Goal: Browse casually: Explore the website without a specific task or goal

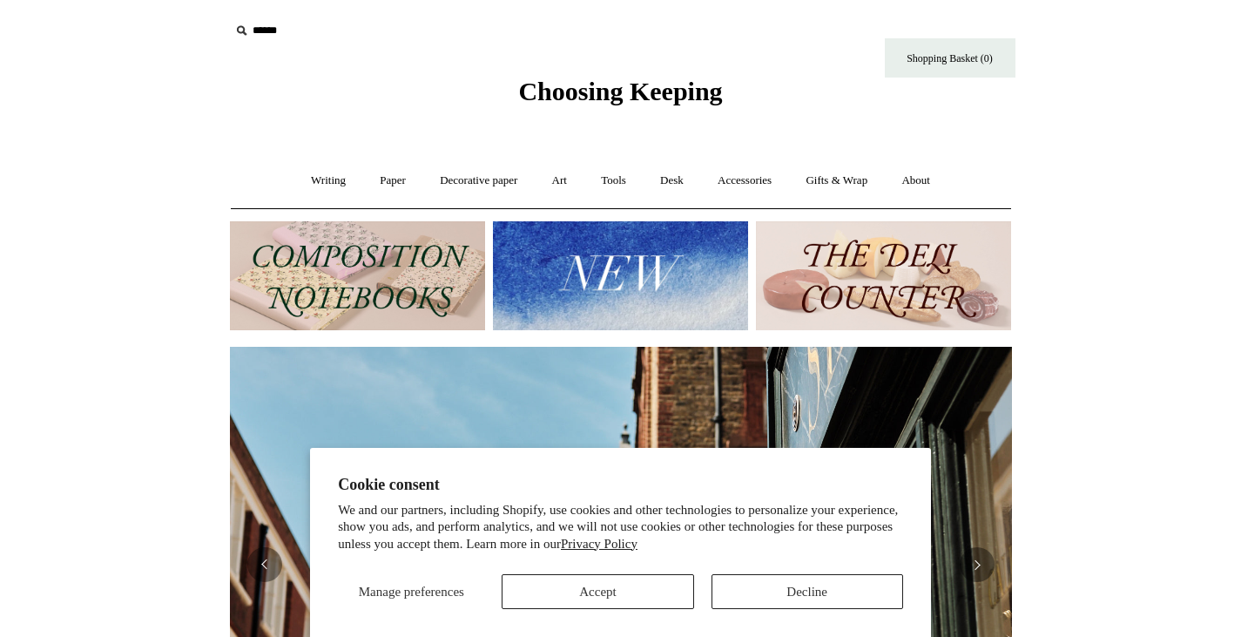
scroll to position [0, 782]
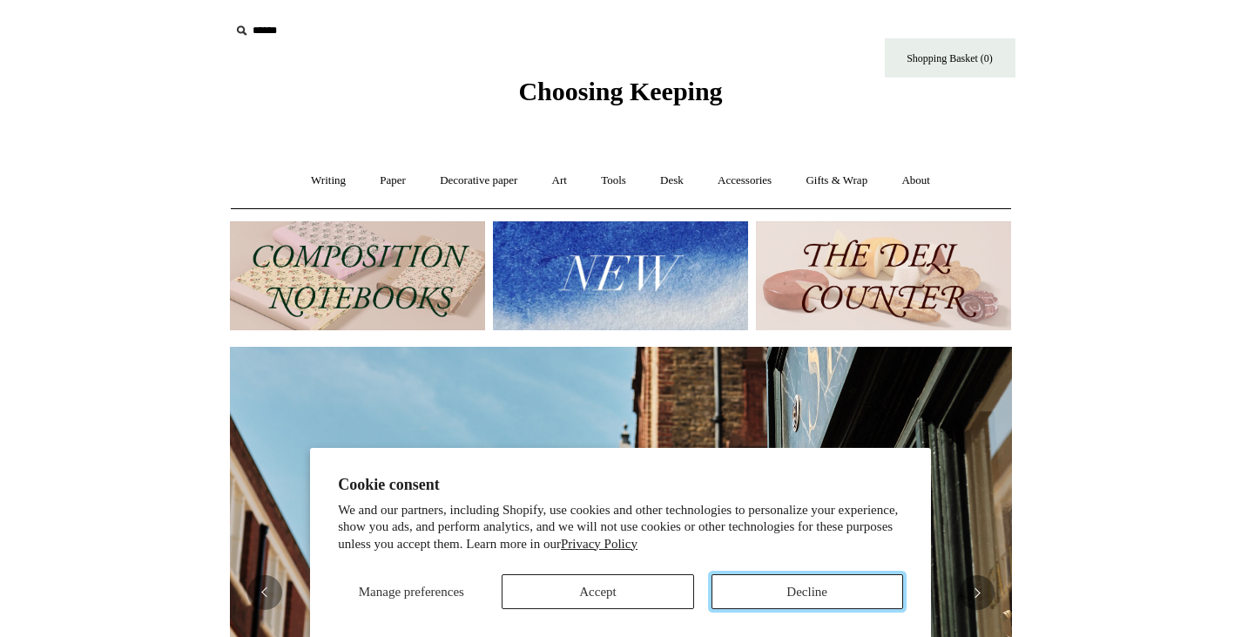
click at [769, 598] on button "Decline" at bounding box center [808, 591] width 192 height 35
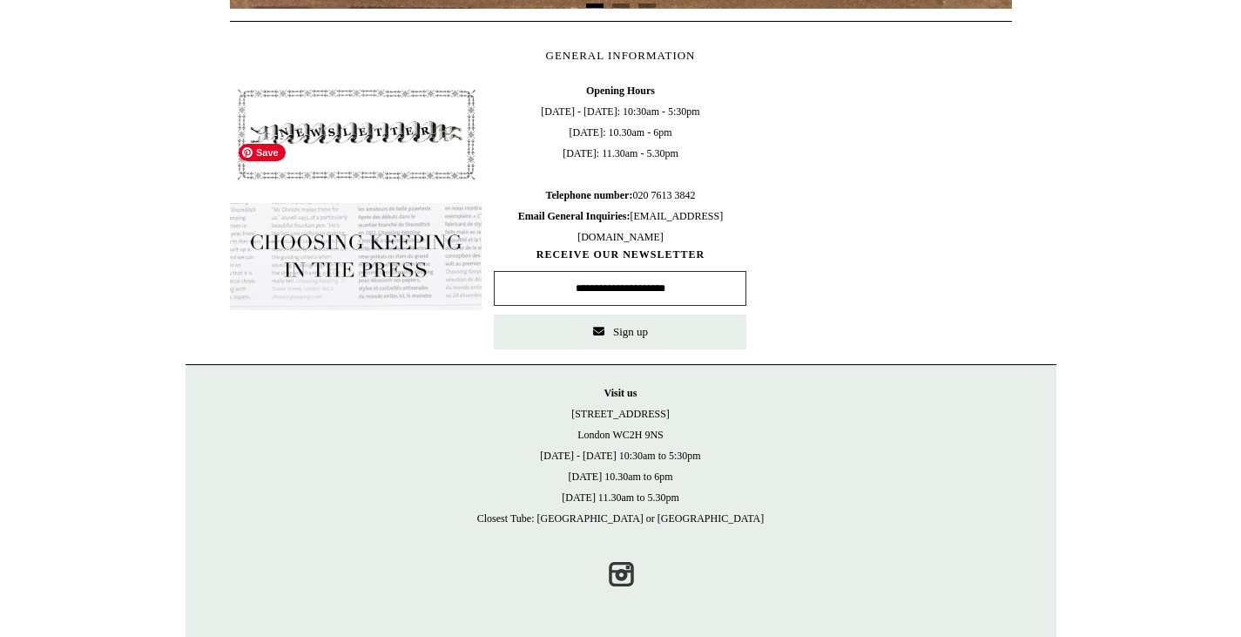
scroll to position [775, 0]
click at [368, 161] on img at bounding box center [356, 134] width 253 height 108
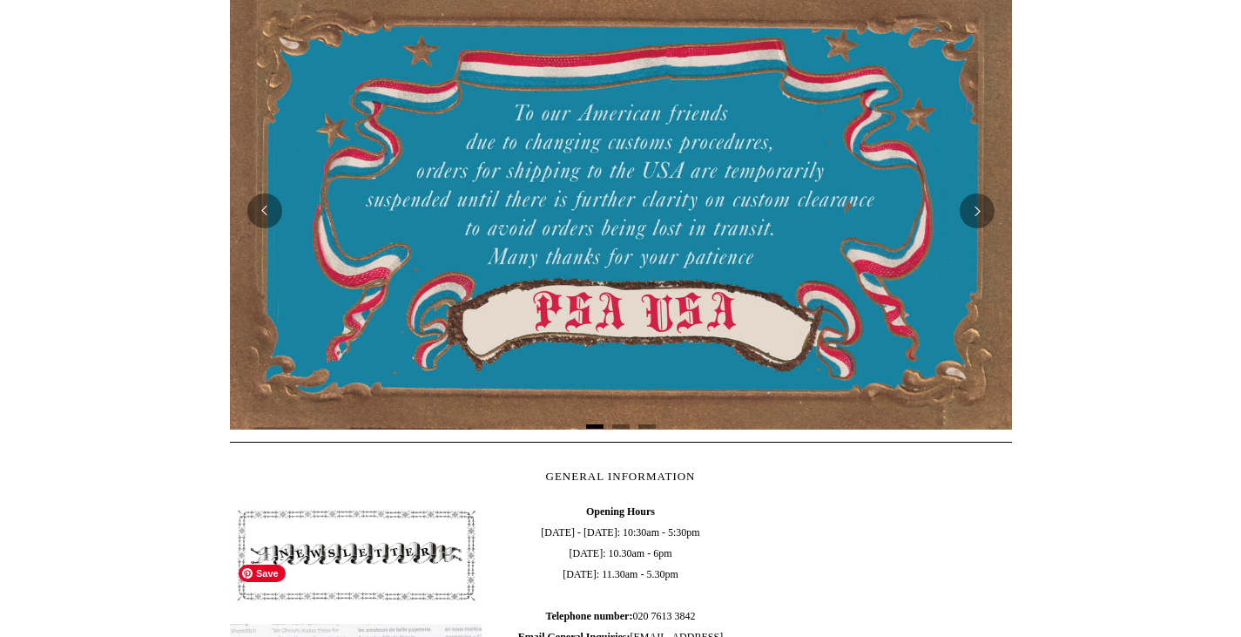
scroll to position [345, 0]
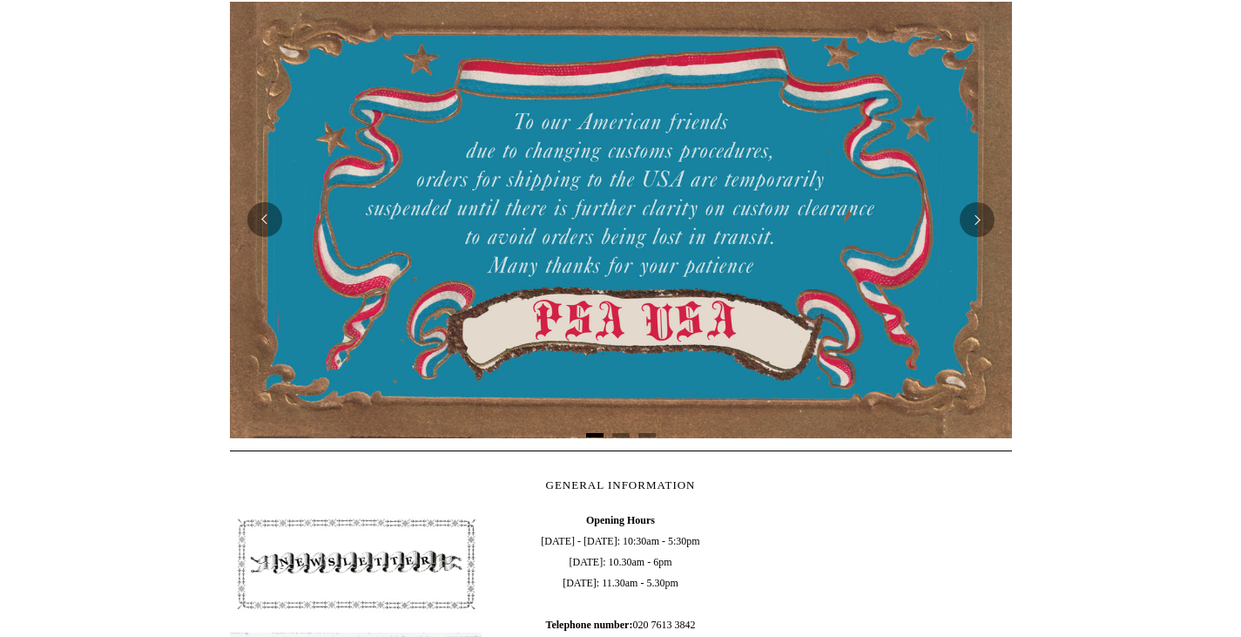
scroll to position [669, 0]
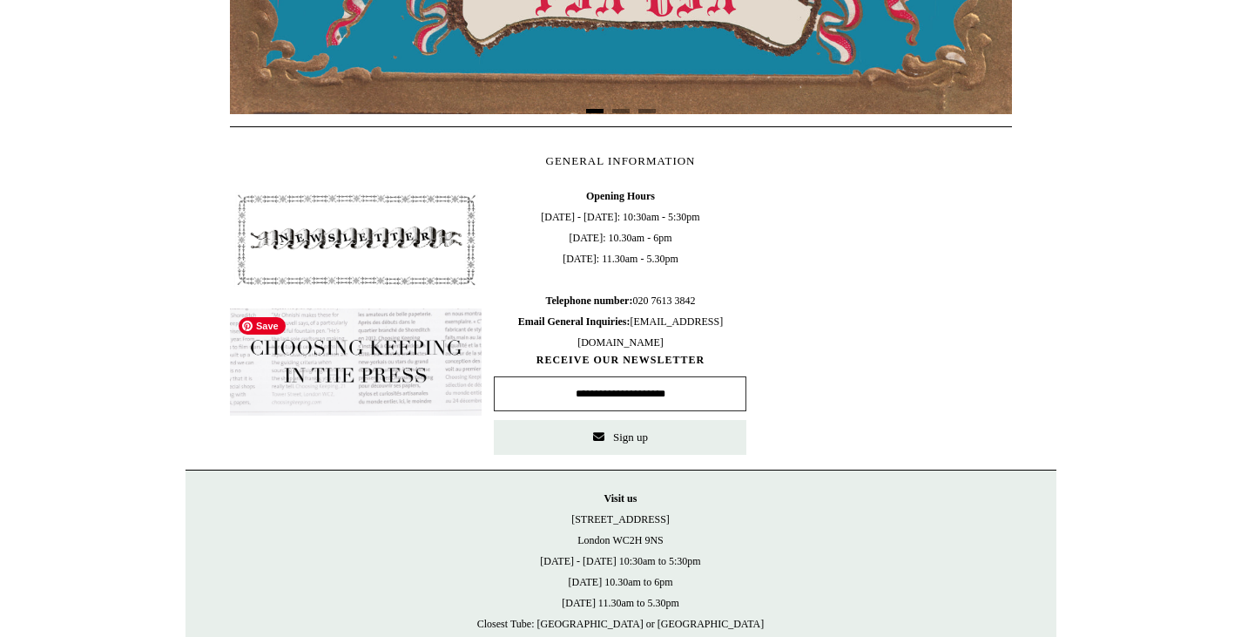
click at [375, 378] on img at bounding box center [356, 362] width 253 height 108
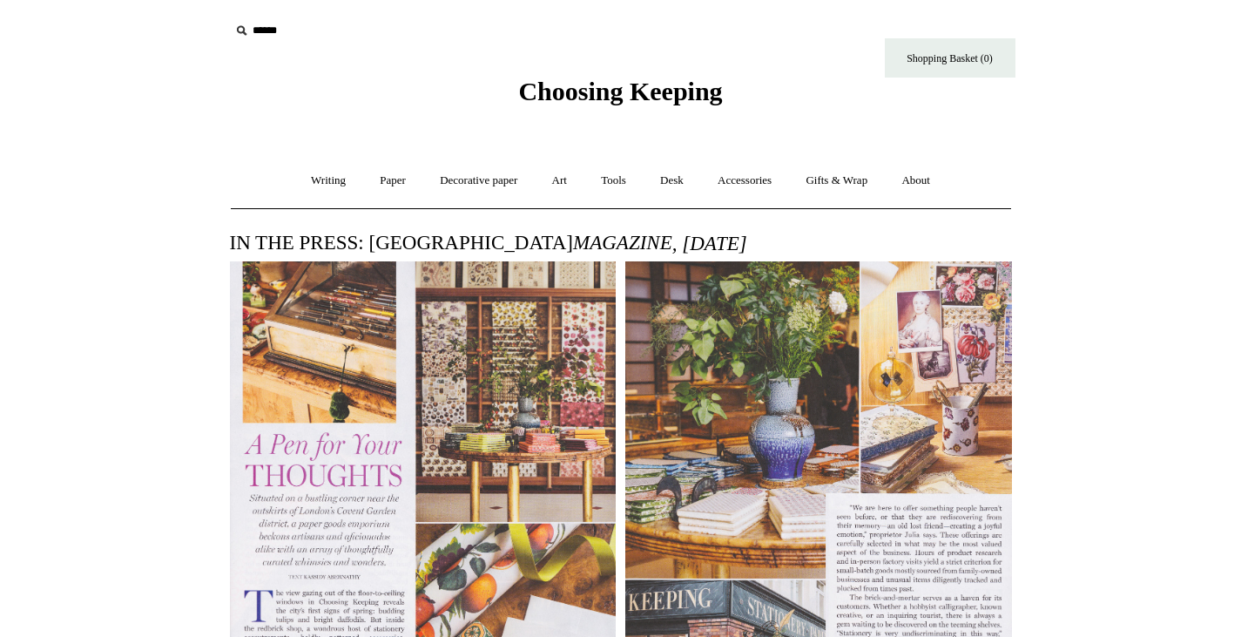
click at [546, 91] on span "Choosing Keeping" at bounding box center [620, 91] width 204 height 29
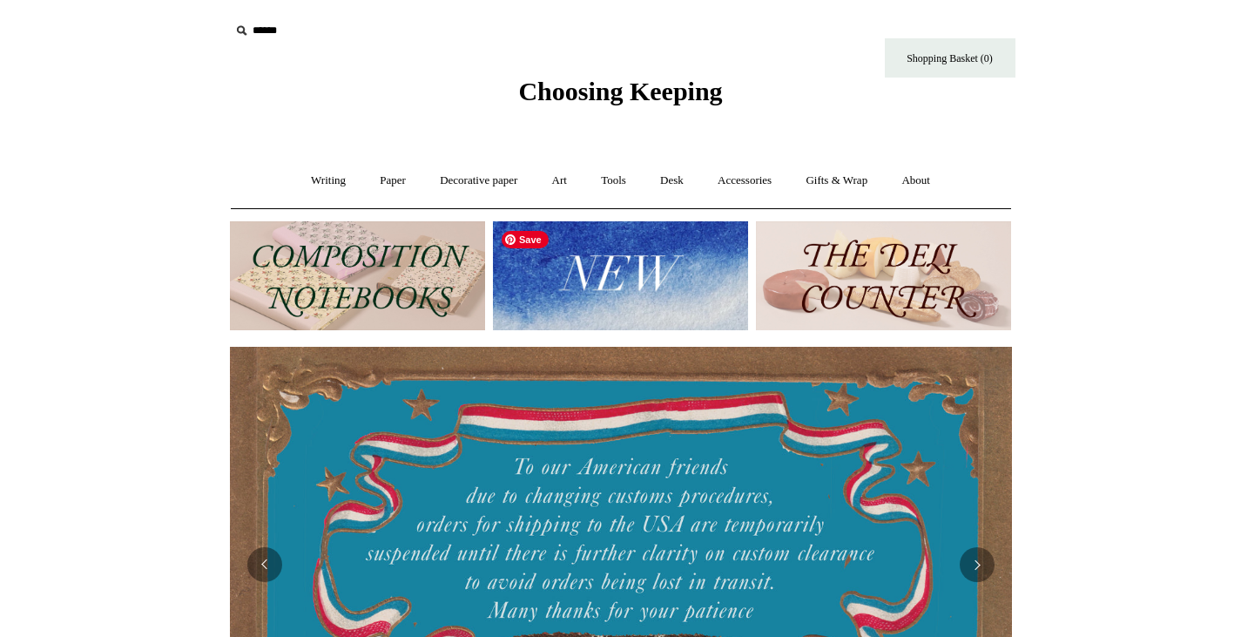
click at [617, 290] on img at bounding box center [620, 275] width 255 height 109
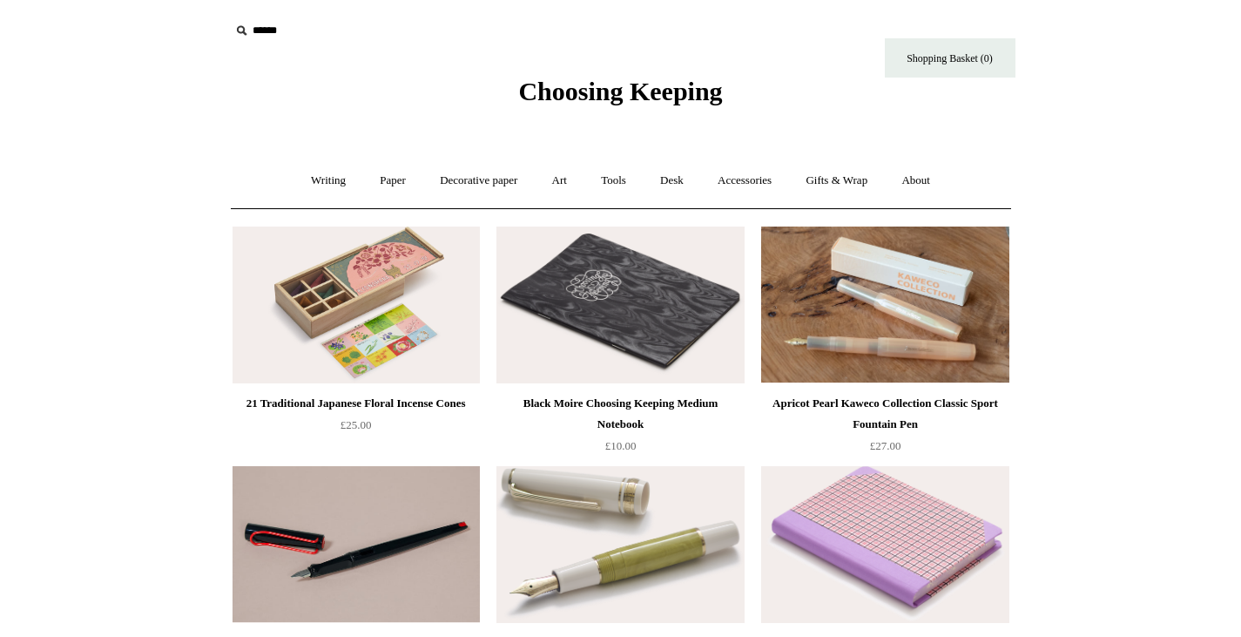
click at [532, 81] on span "Choosing Keeping" at bounding box center [620, 91] width 204 height 29
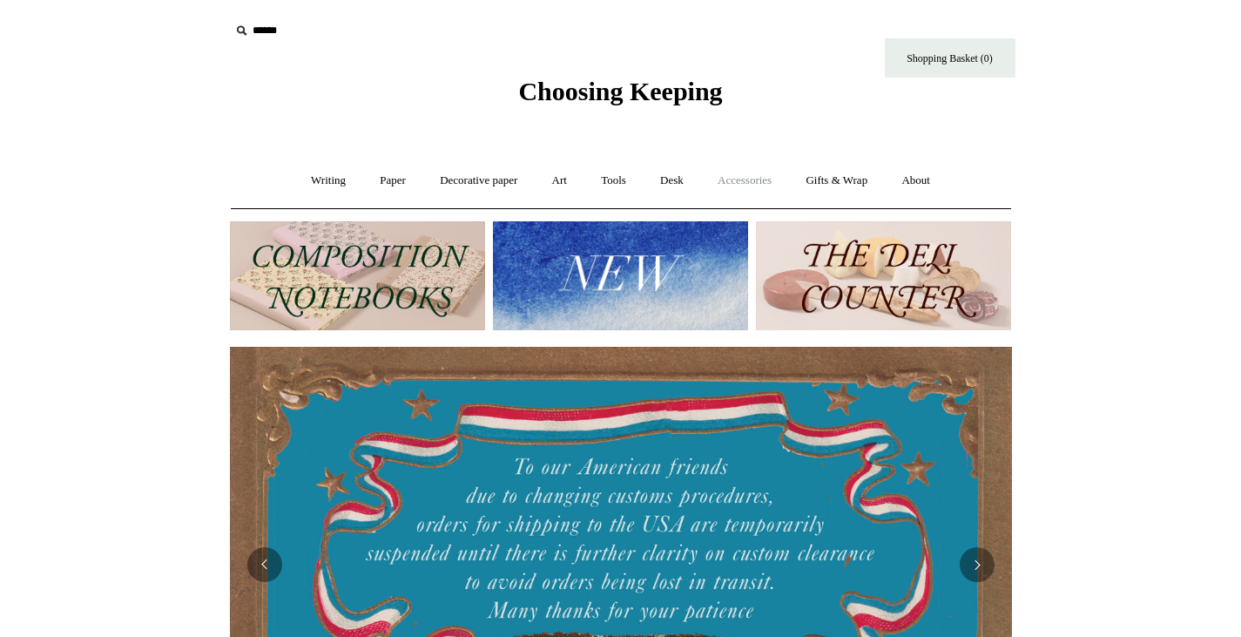
click at [760, 188] on link "Accessories +" at bounding box center [744, 181] width 85 height 46
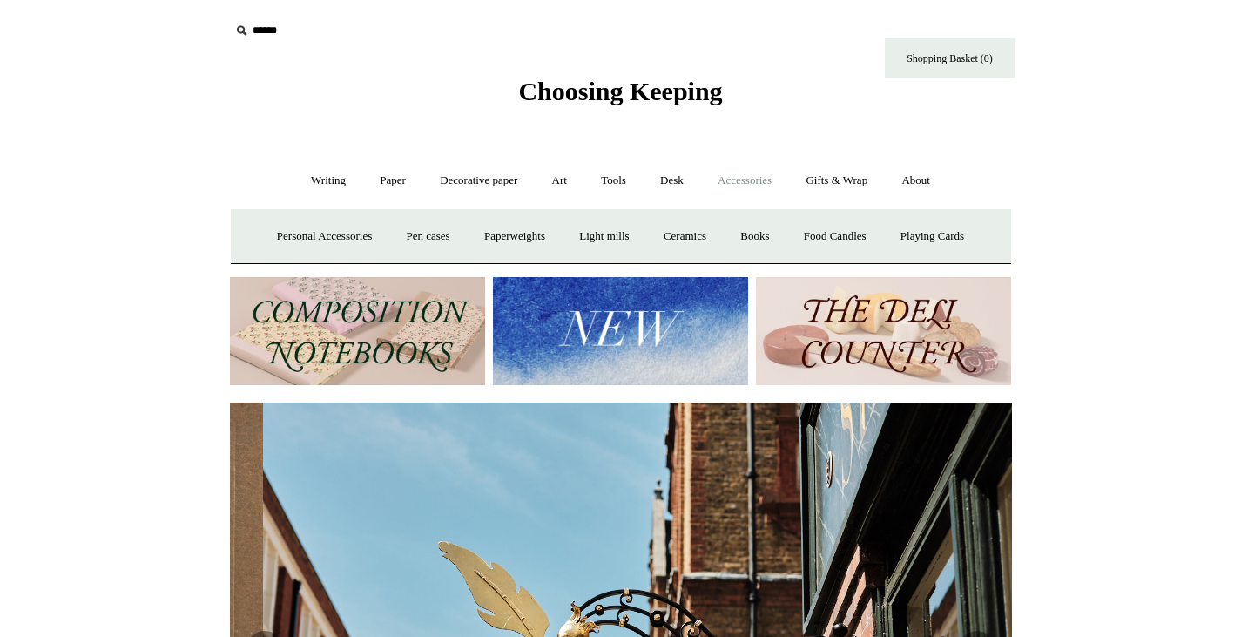
scroll to position [0, 782]
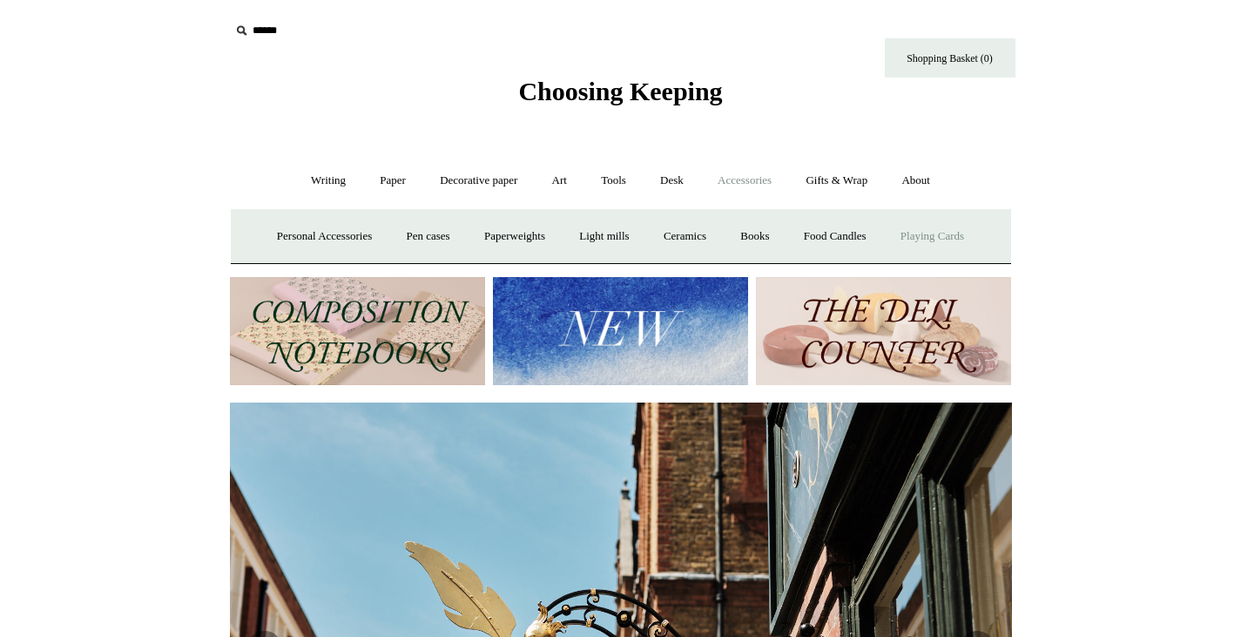
click at [944, 231] on link "Playing Cards" at bounding box center [932, 236] width 95 height 46
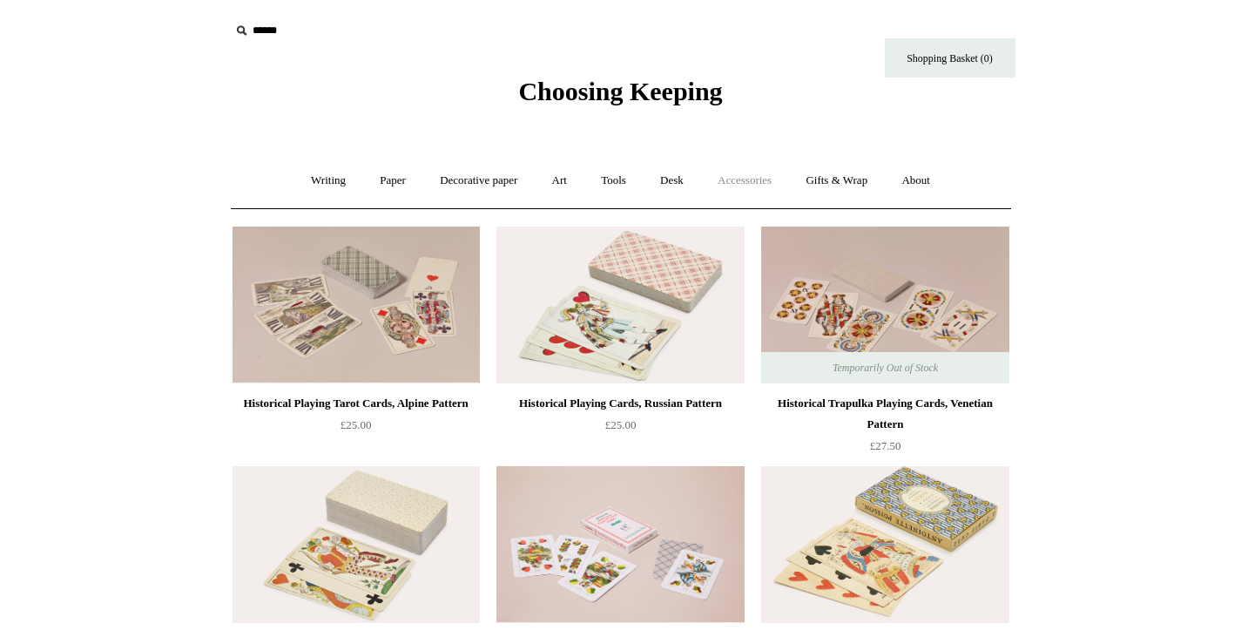
click at [726, 177] on link "Accessories +" at bounding box center [744, 181] width 85 height 46
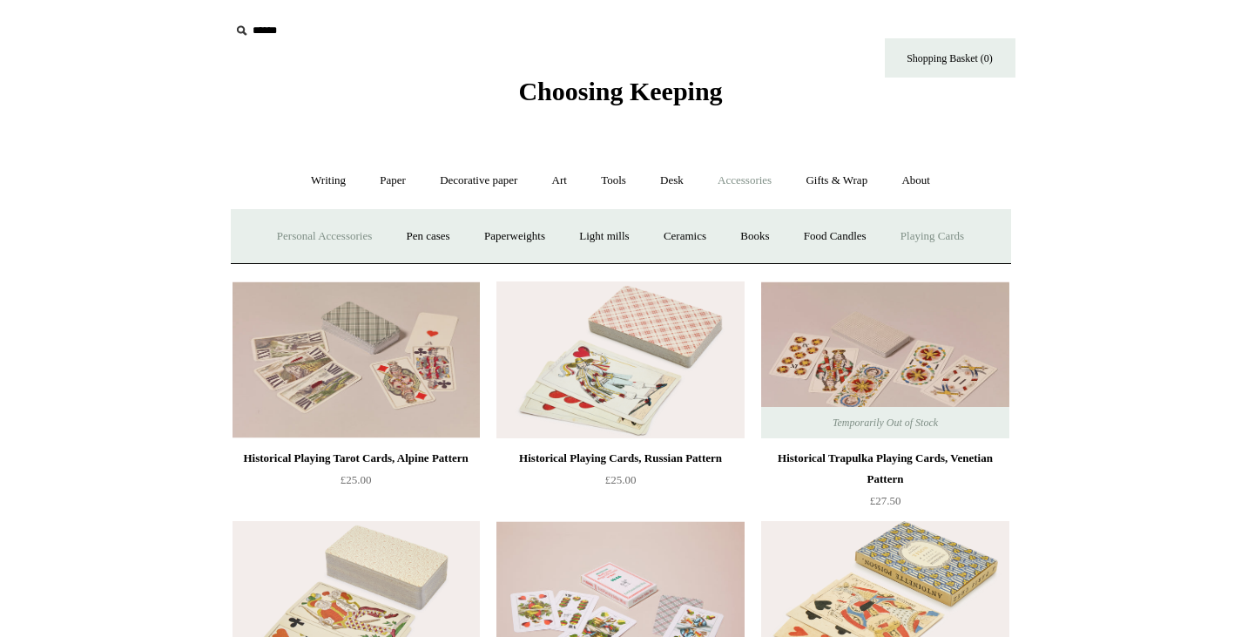
click at [322, 226] on link "Personal Accessories +" at bounding box center [324, 236] width 126 height 46
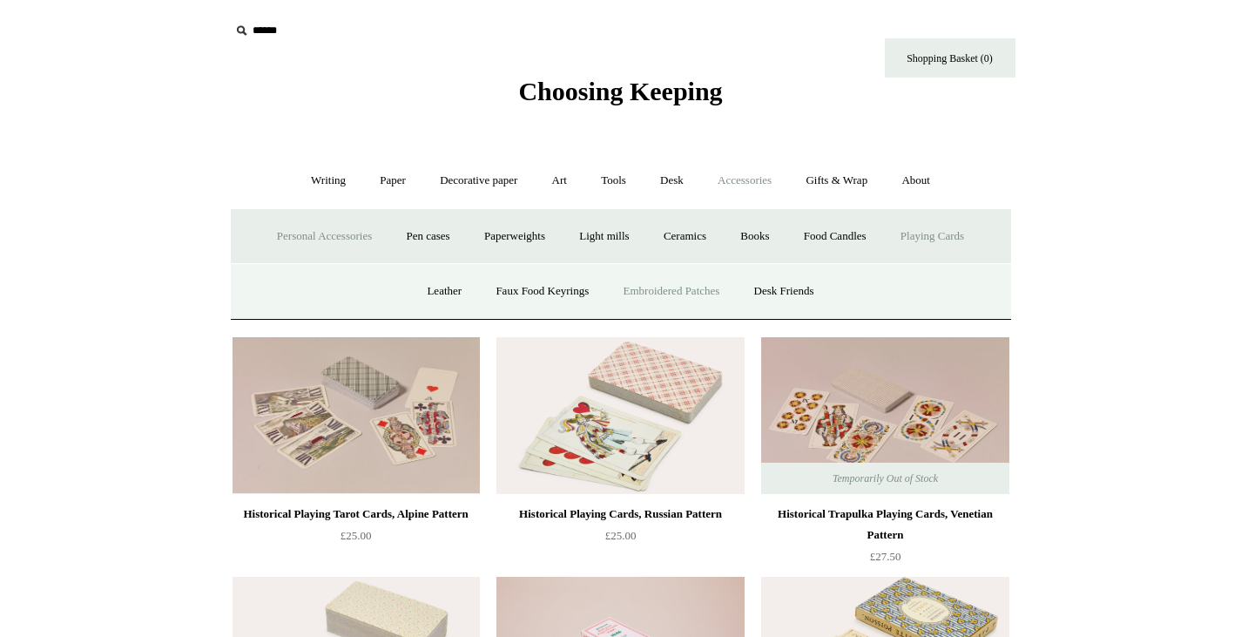
click at [672, 300] on link "Embroidered Patches" at bounding box center [672, 291] width 128 height 46
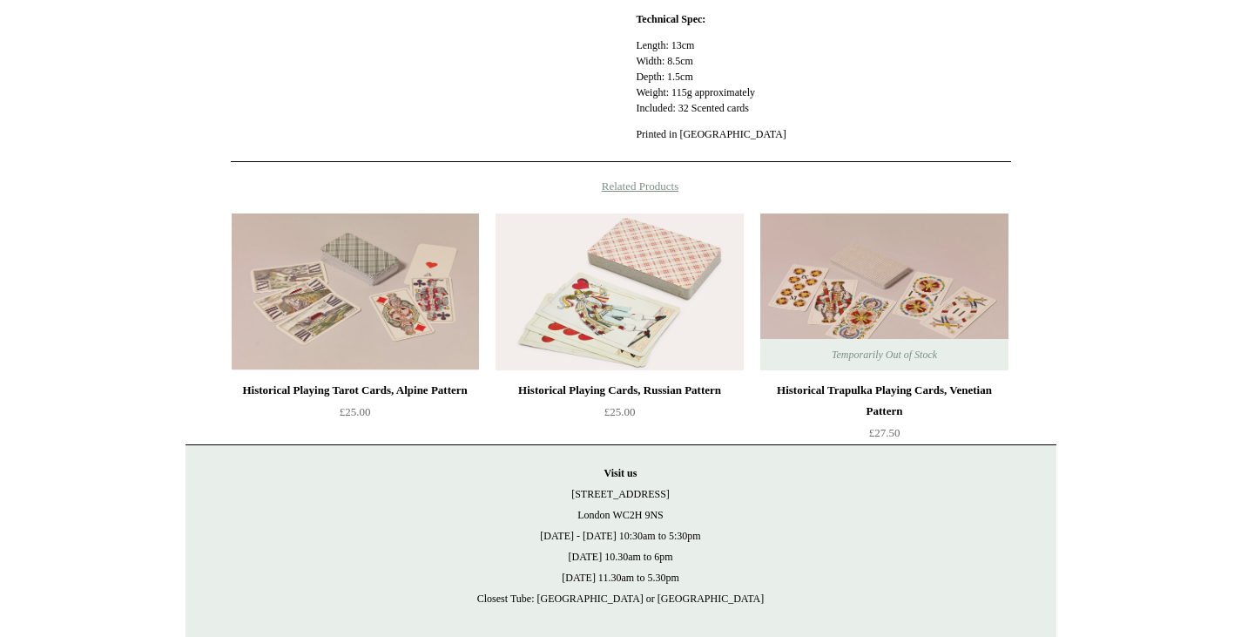
scroll to position [846, 0]
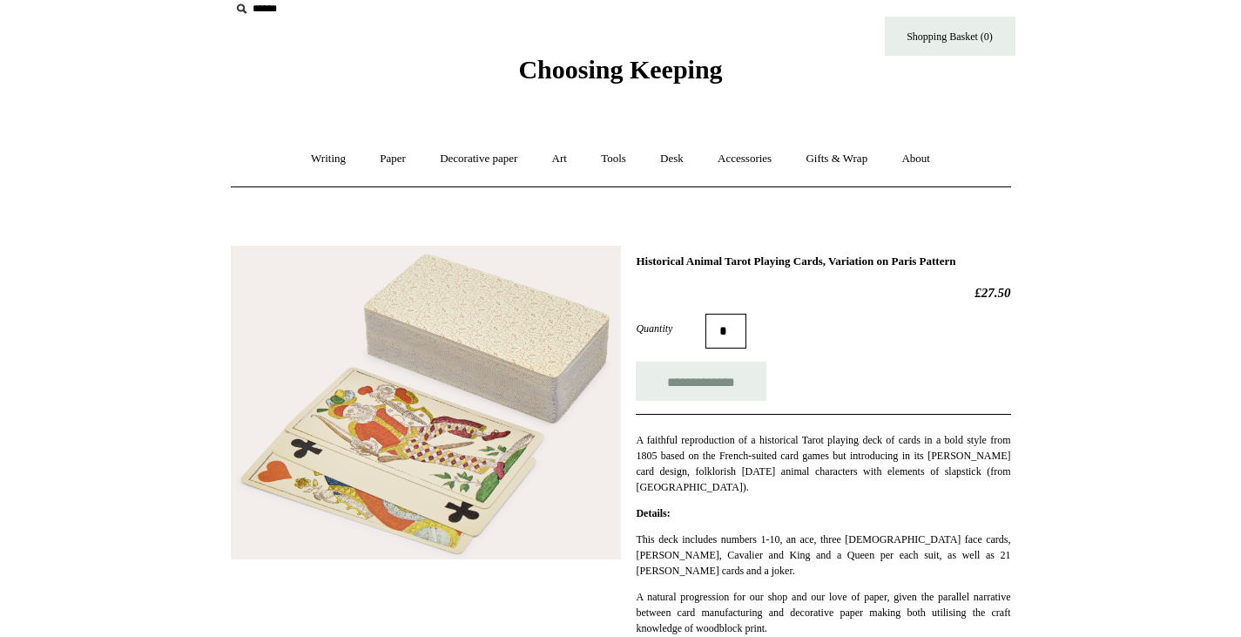
scroll to position [23, 0]
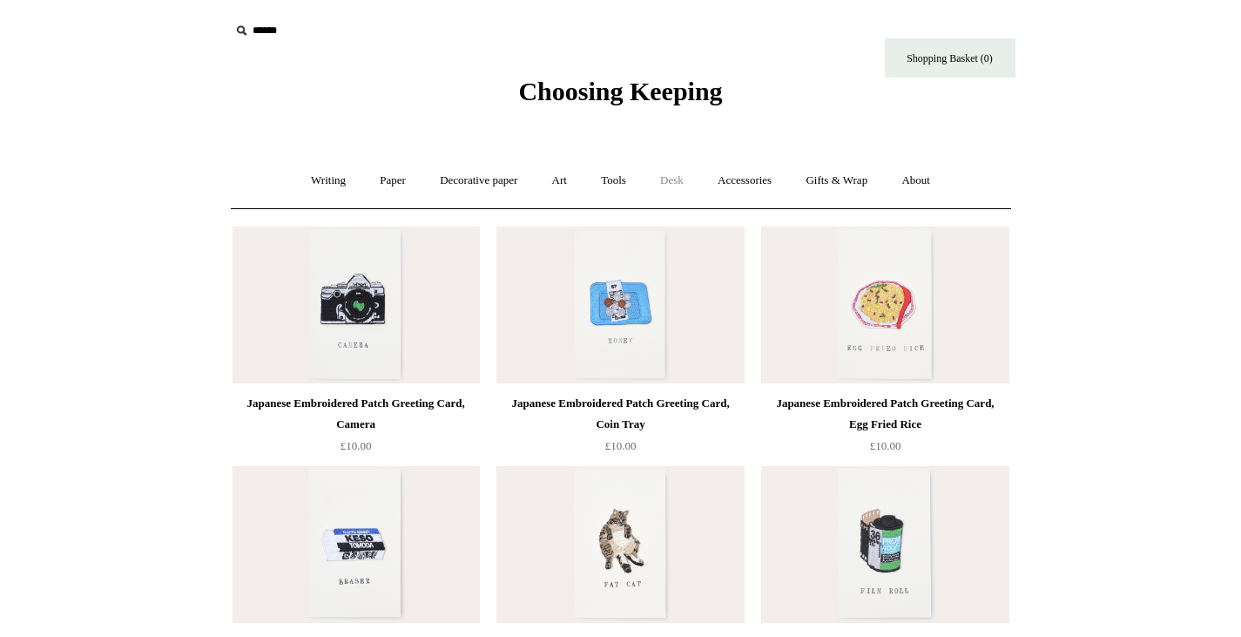
click at [681, 173] on link "Desk +" at bounding box center [671, 181] width 55 height 46
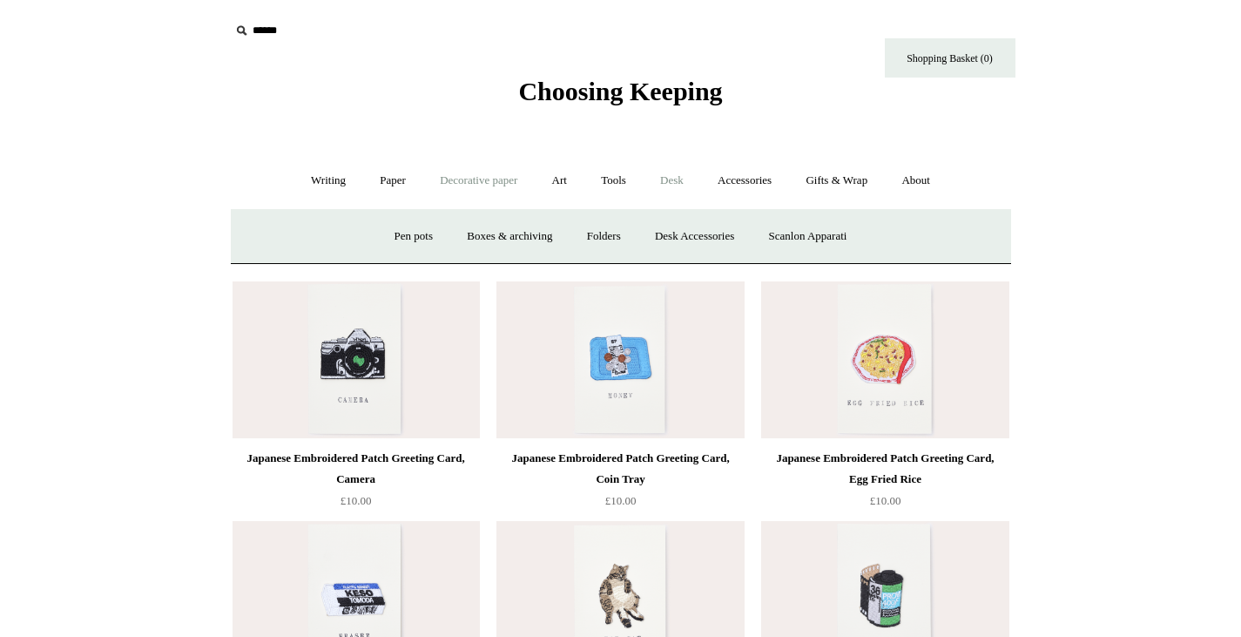
click at [479, 175] on link "Decorative paper +" at bounding box center [478, 181] width 109 height 46
click at [392, 185] on link "Paper +" at bounding box center [392, 181] width 57 height 46
click at [358, 240] on link "Notebooks +" at bounding box center [377, 236] width 80 height 46
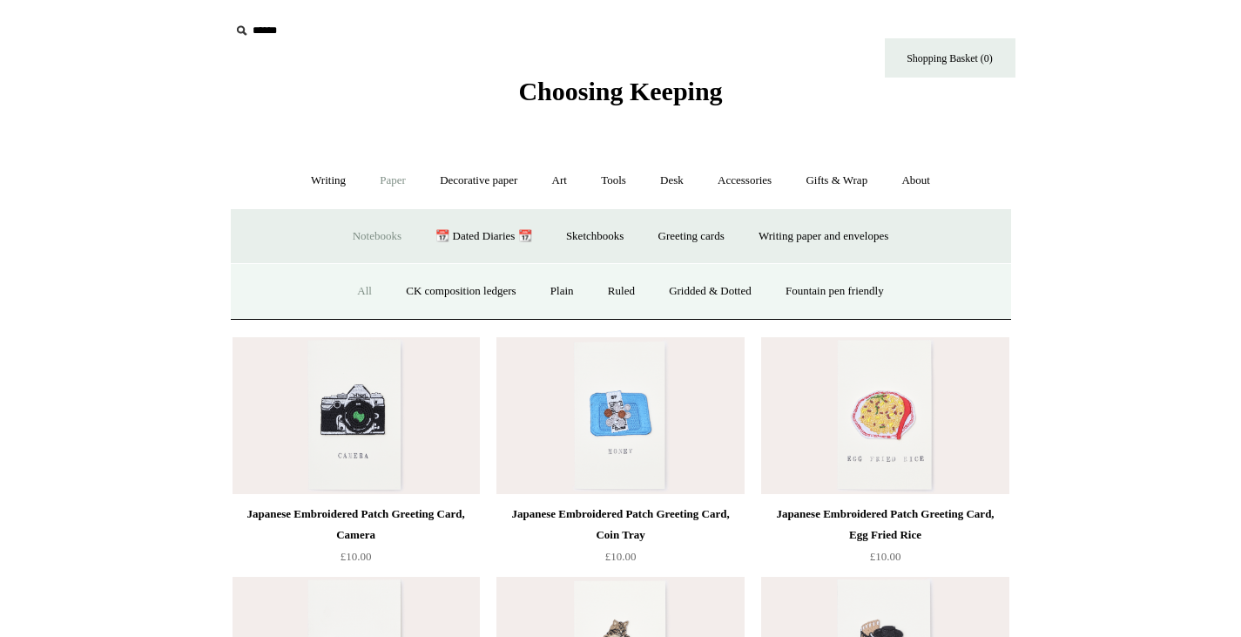
click at [351, 284] on link "All" at bounding box center [364, 291] width 46 height 46
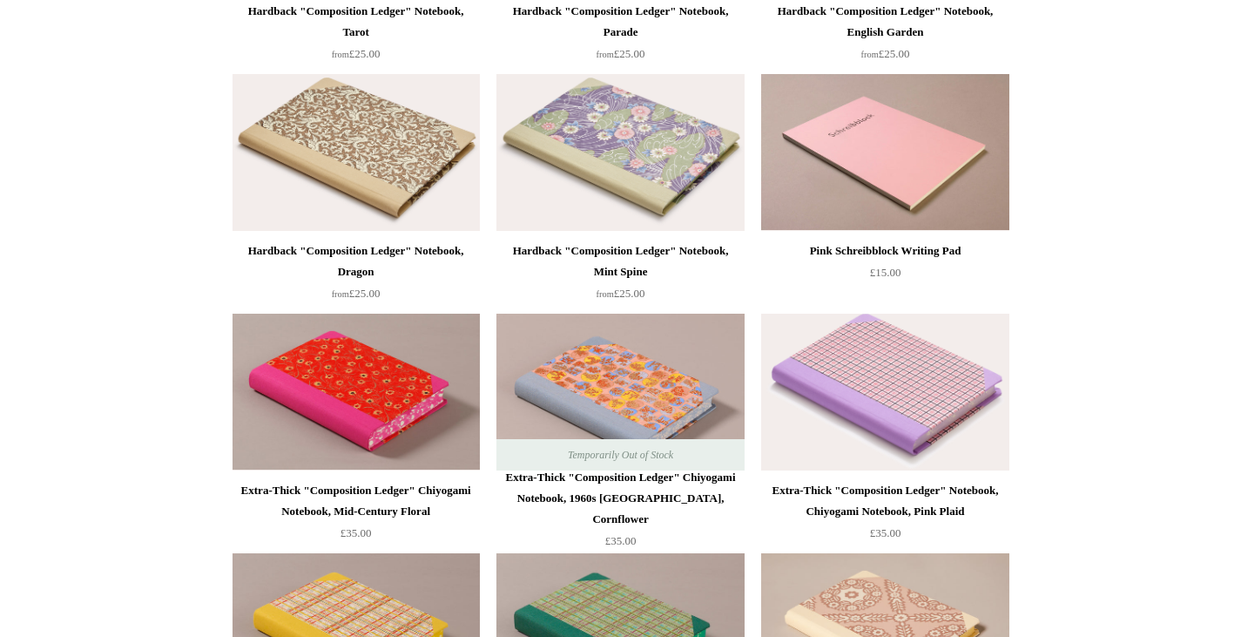
scroll to position [872, 0]
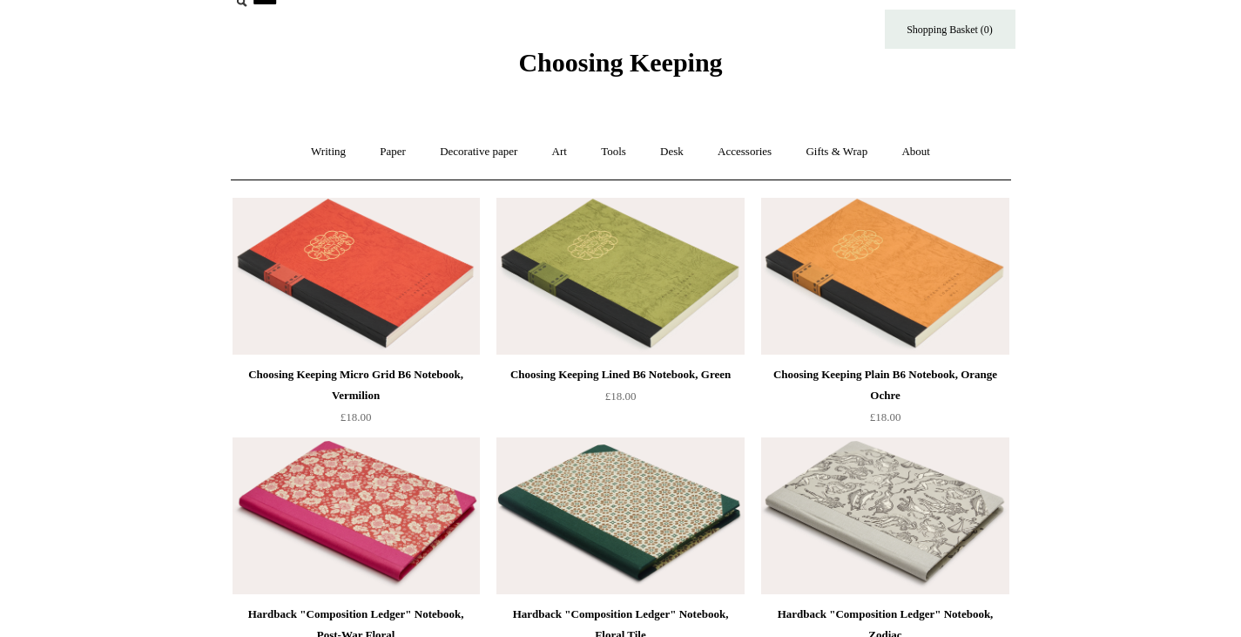
scroll to position [0, 0]
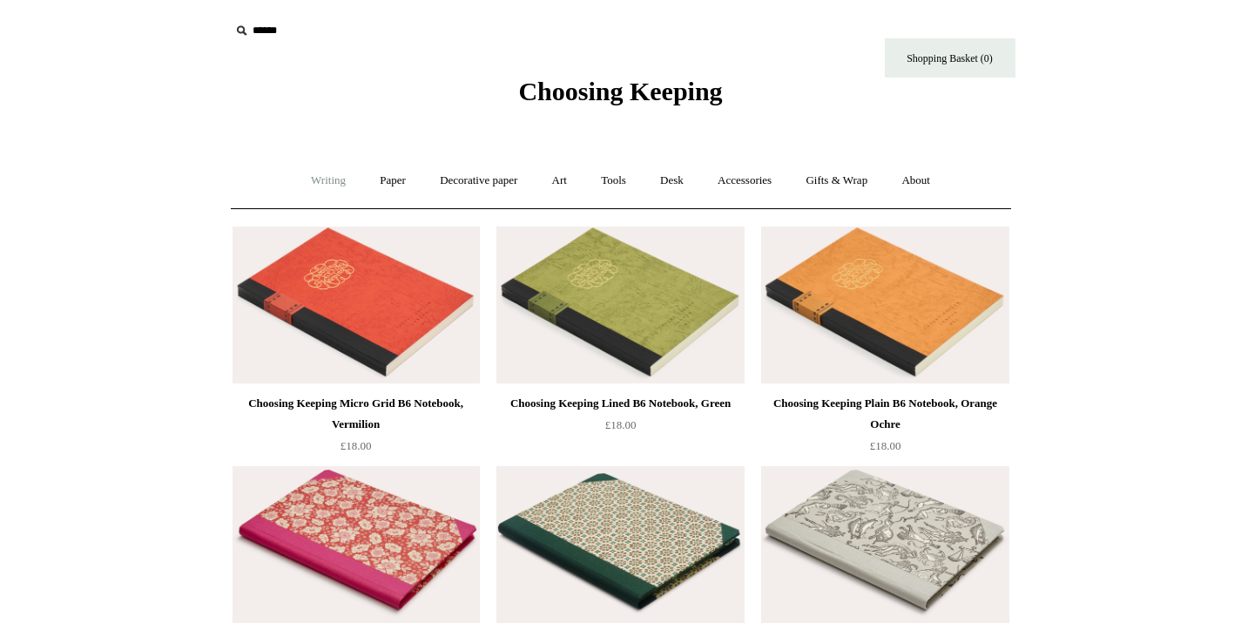
click at [317, 177] on link "Writing +" at bounding box center [328, 181] width 66 height 46
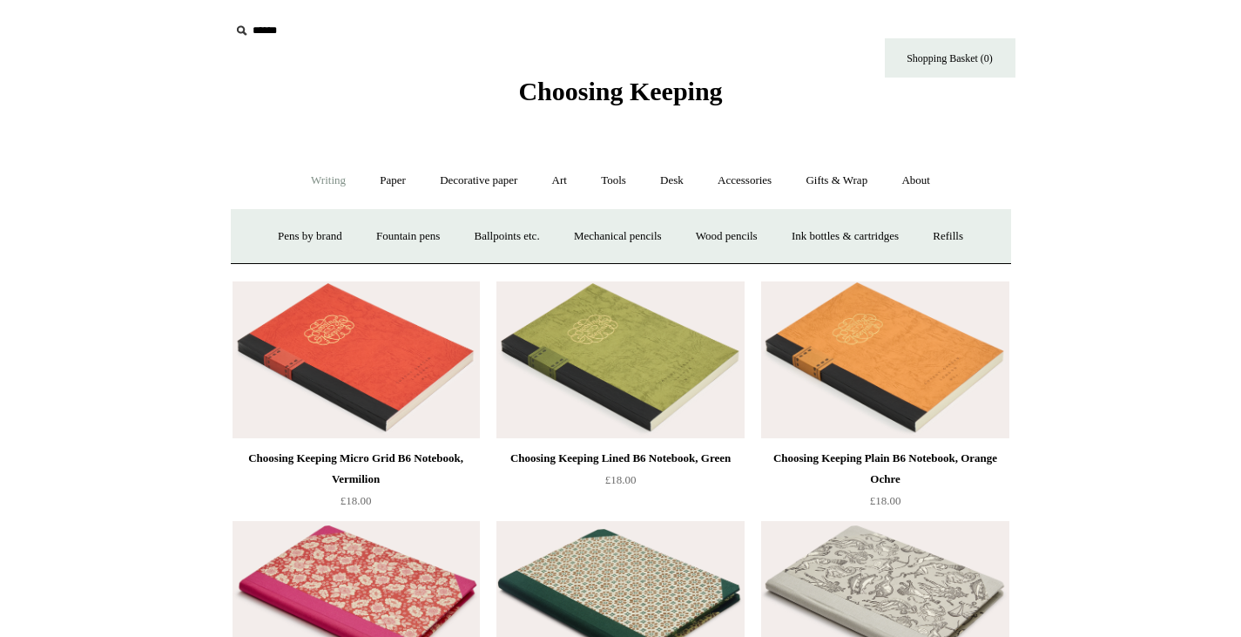
click at [868, 223] on link "Ink bottles & cartridges +" at bounding box center [845, 236] width 138 height 46
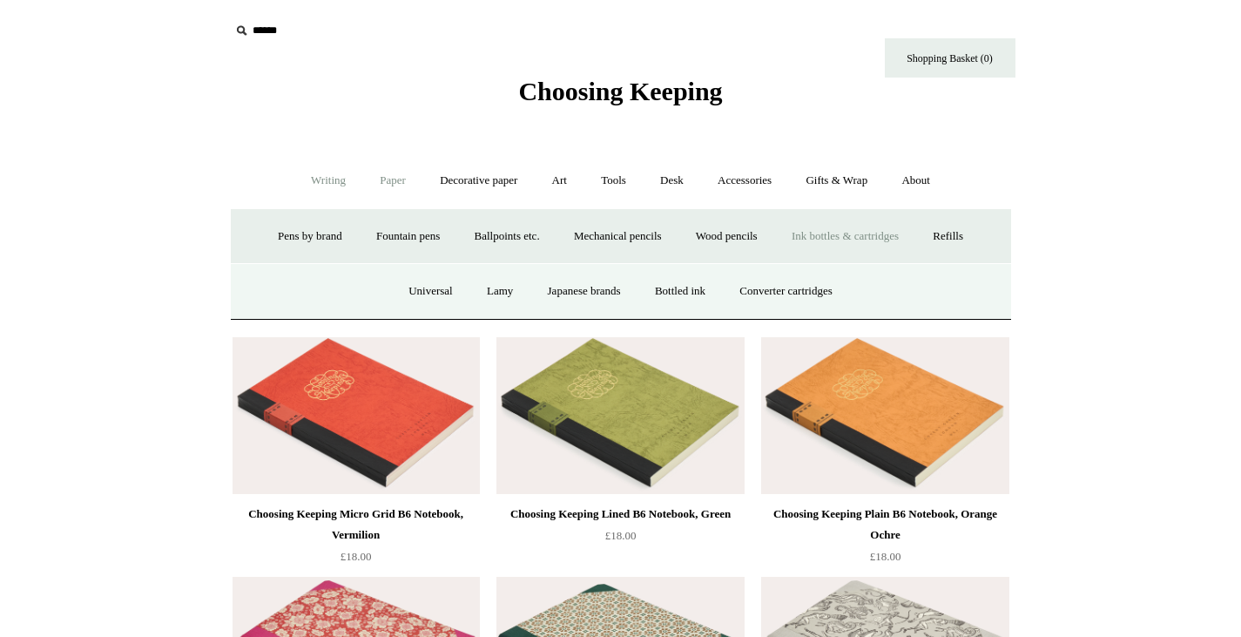
click at [387, 190] on link "Paper +" at bounding box center [392, 181] width 57 height 46
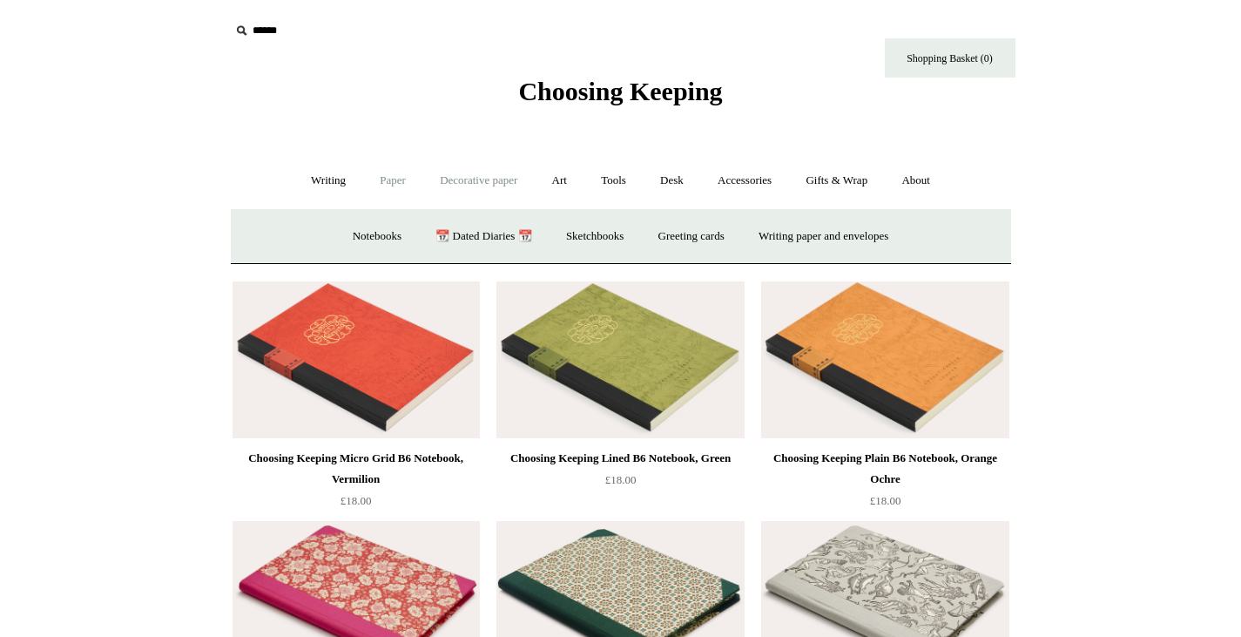
click at [474, 176] on link "Decorative paper +" at bounding box center [478, 181] width 109 height 46
click at [549, 179] on link "Art +" at bounding box center [559, 181] width 46 height 46
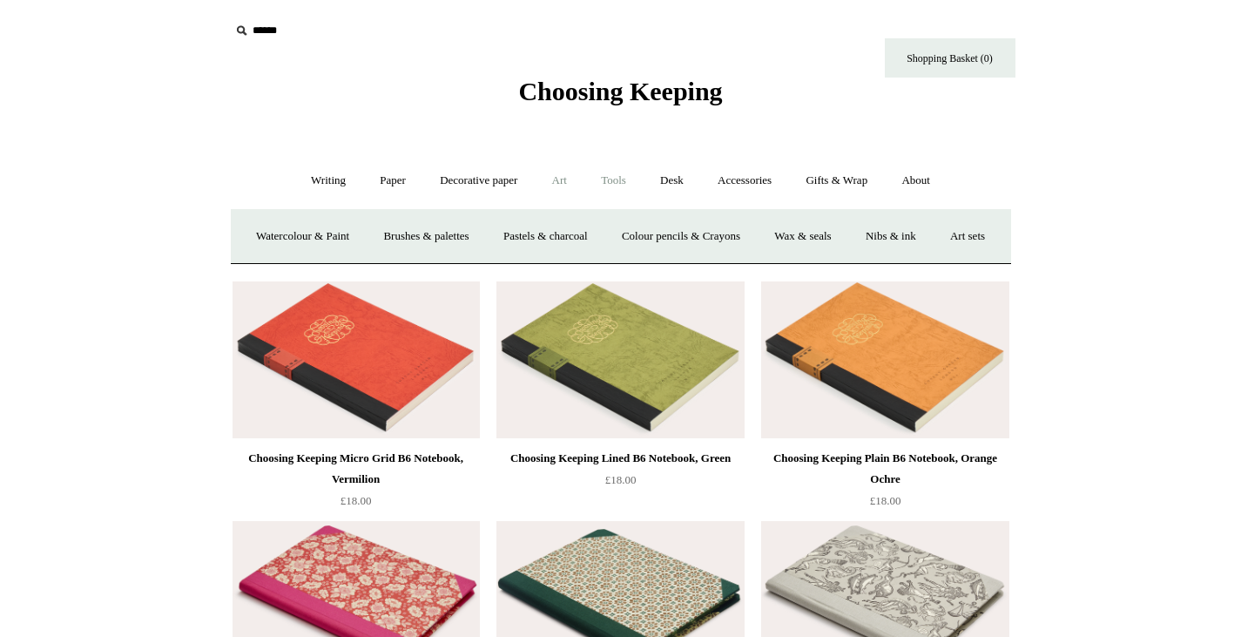
click at [622, 169] on link "Tools +" at bounding box center [613, 181] width 57 height 46
click at [517, 237] on link "Scissors" at bounding box center [521, 236] width 69 height 46
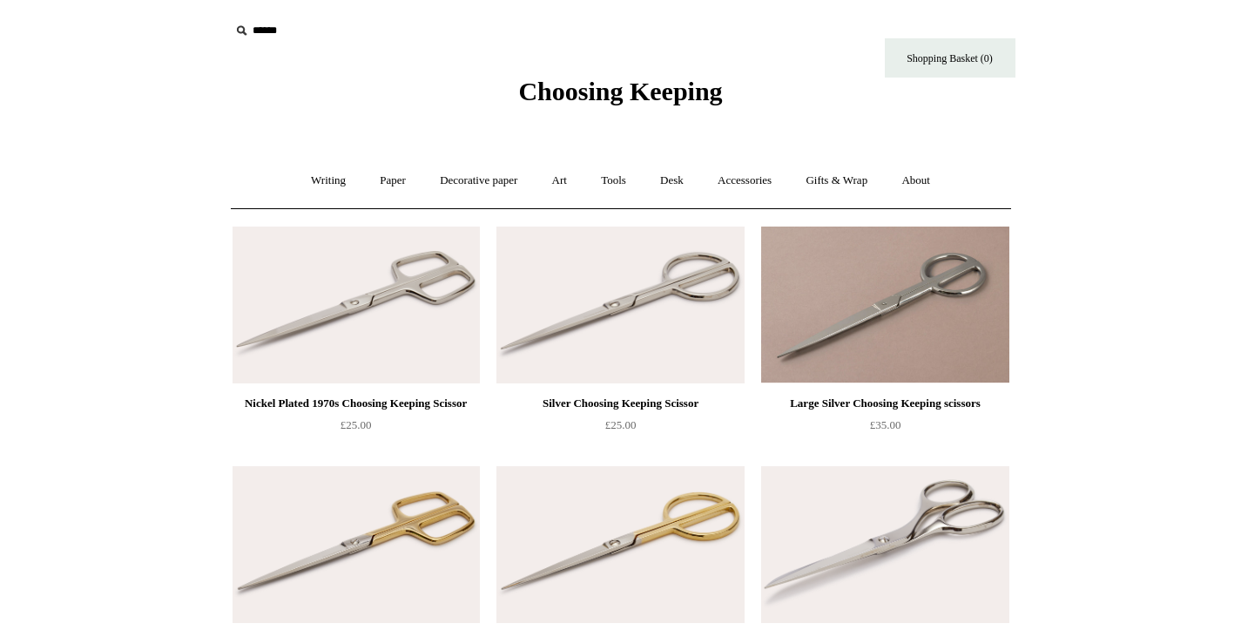
click at [719, 98] on span "Choosing Keeping" at bounding box center [620, 91] width 204 height 29
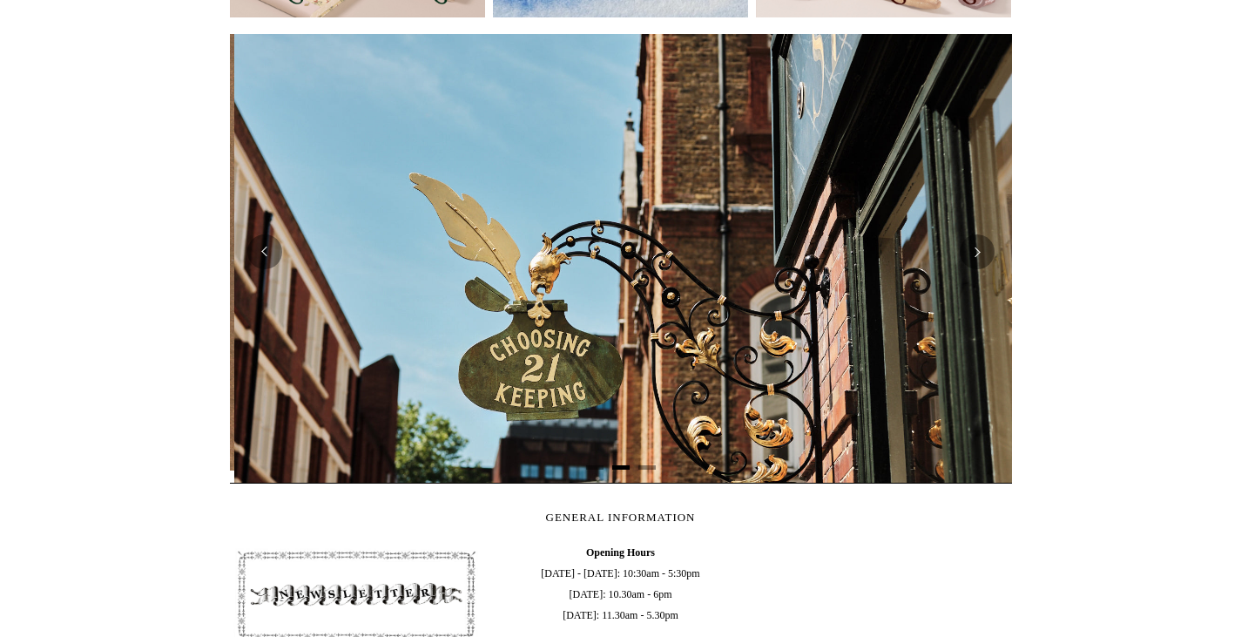
scroll to position [0, 782]
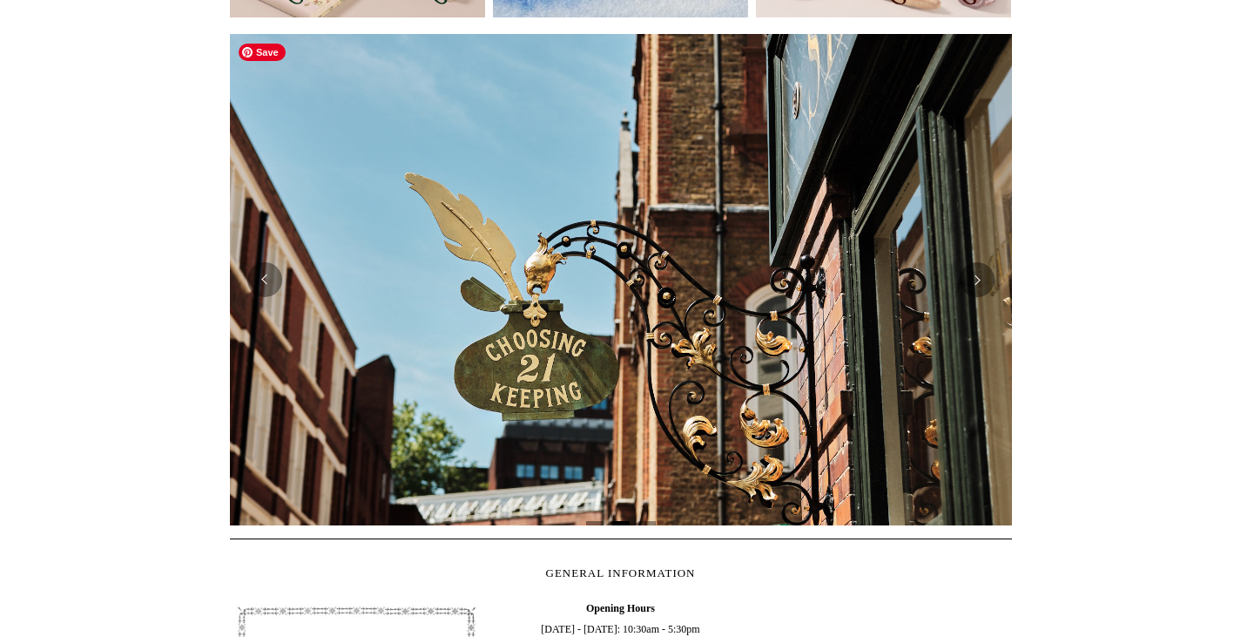
click at [280, 316] on img at bounding box center [621, 279] width 782 height 491
click at [262, 284] on button "Previous" at bounding box center [264, 279] width 35 height 35
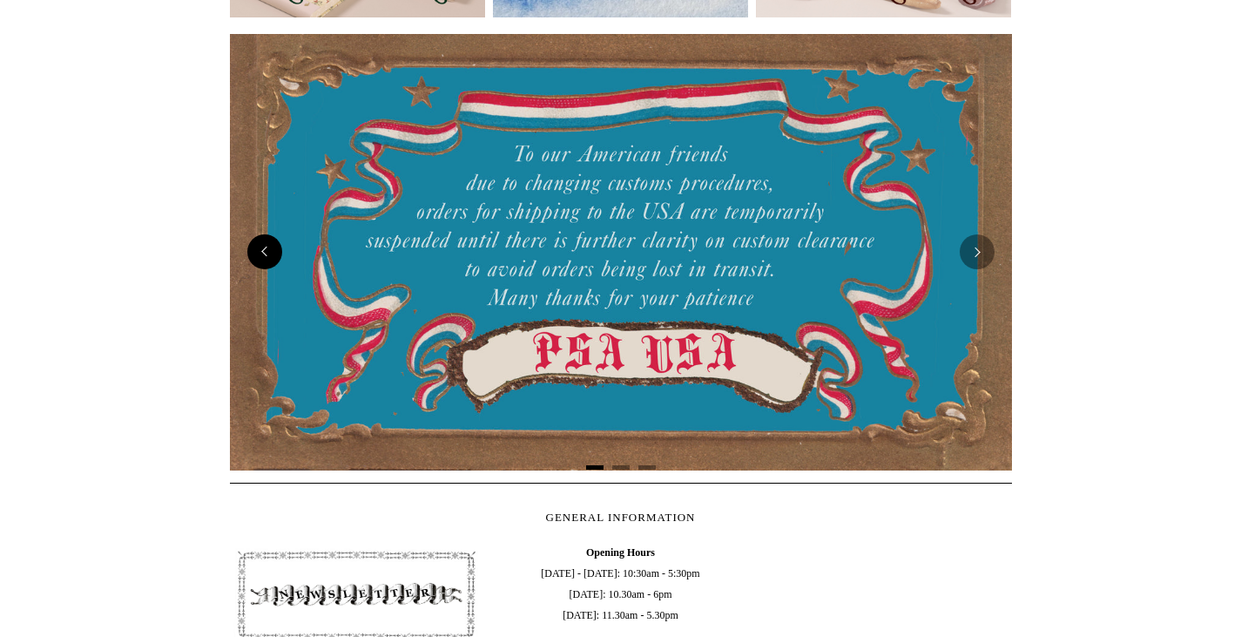
scroll to position [0, 0]
drag, startPoint x: 404, startPoint y: 356, endPoint x: 444, endPoint y: 357, distance: 40.1
click at [444, 357] on div at bounding box center [621, 251] width 782 height 435
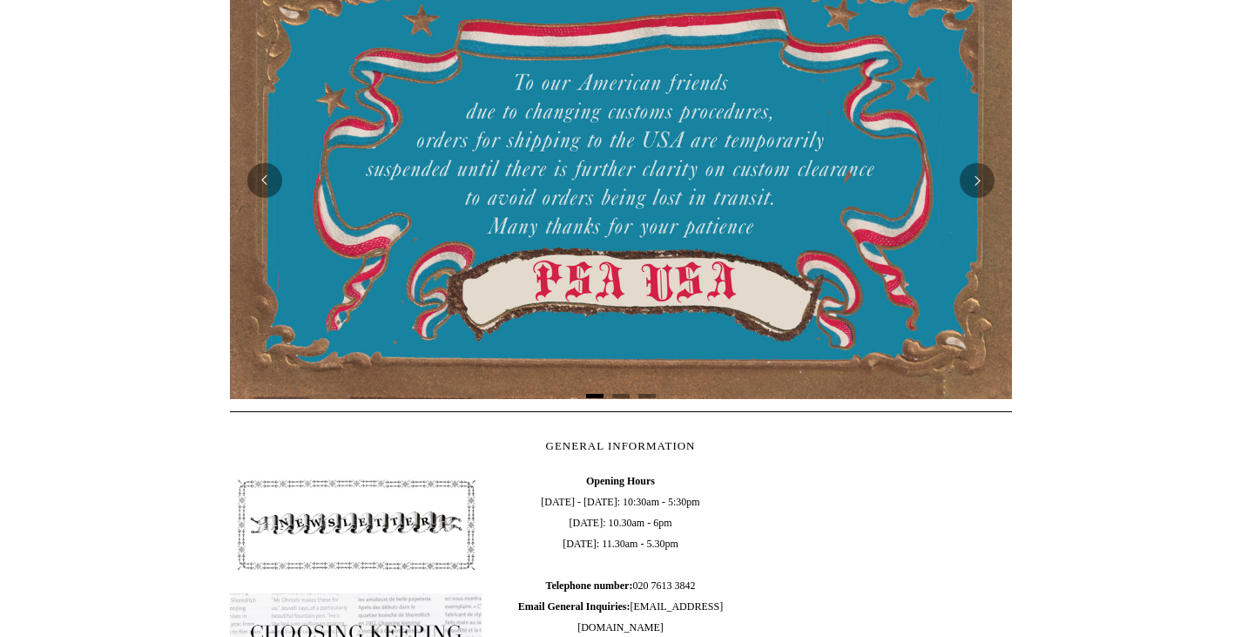
scroll to position [366, 0]
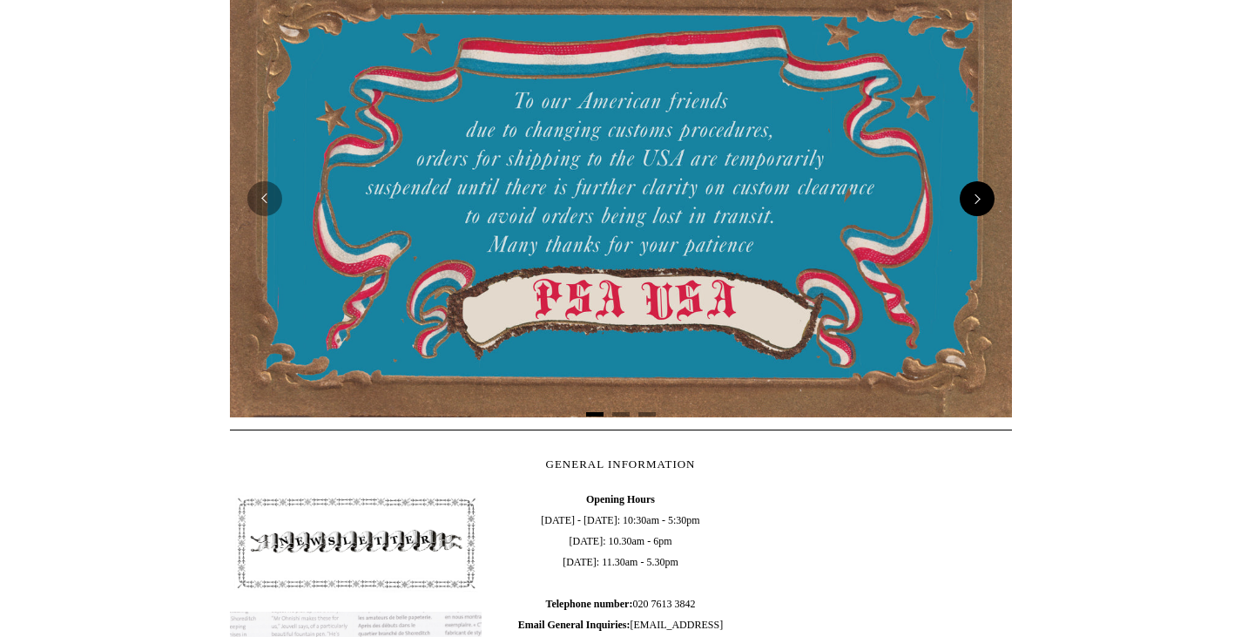
click at [988, 201] on button "Next" at bounding box center [977, 198] width 35 height 35
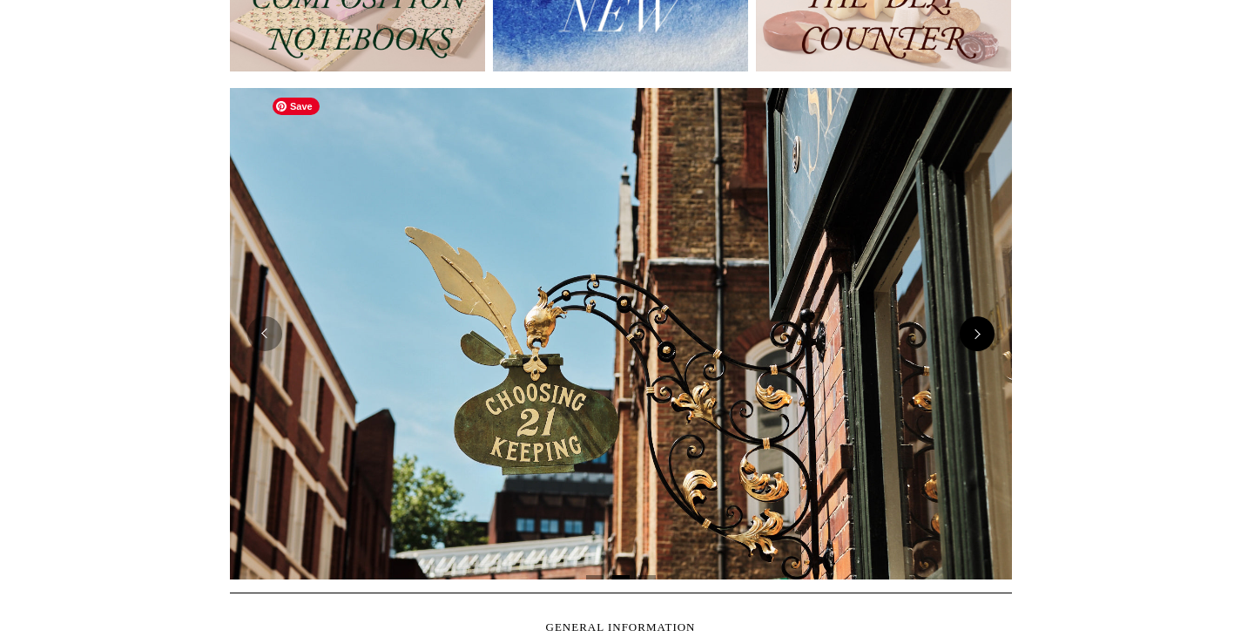
scroll to position [256, 0]
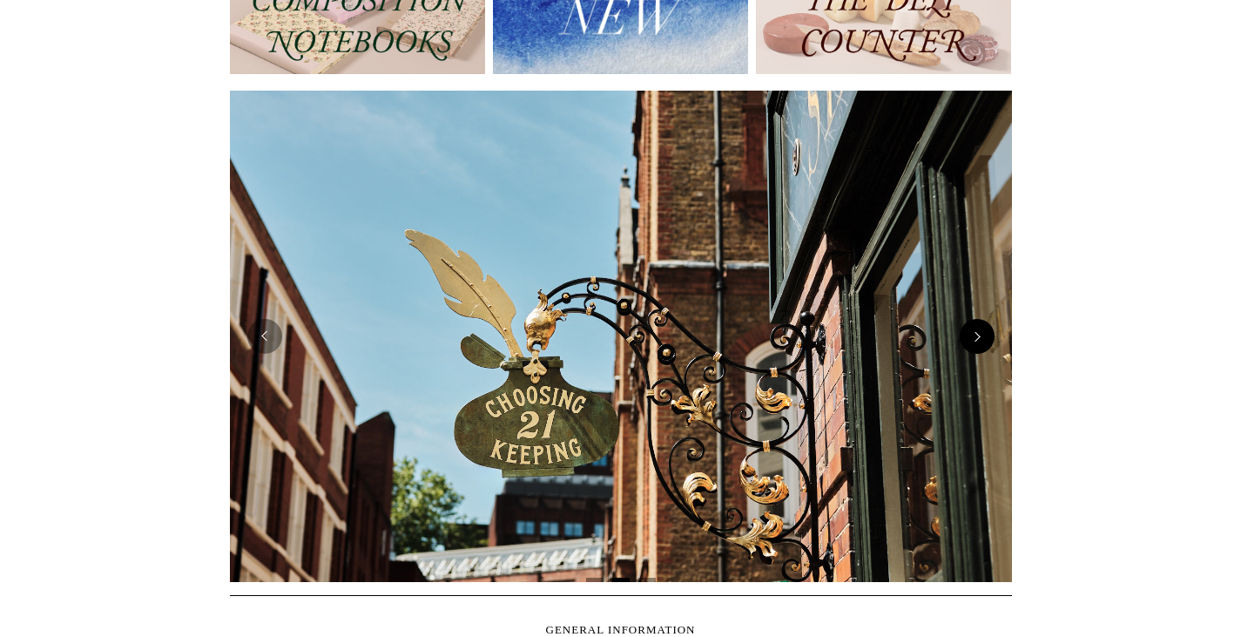
click at [981, 346] on button "Next" at bounding box center [977, 336] width 35 height 35
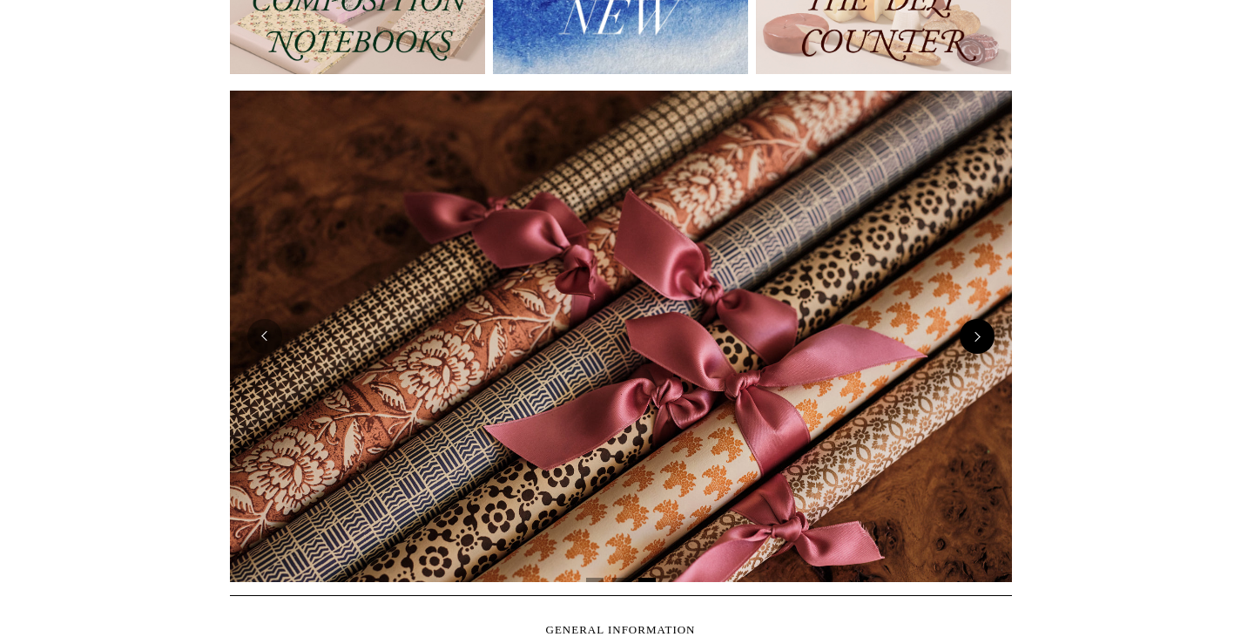
click at [981, 346] on button "Next" at bounding box center [977, 336] width 35 height 35
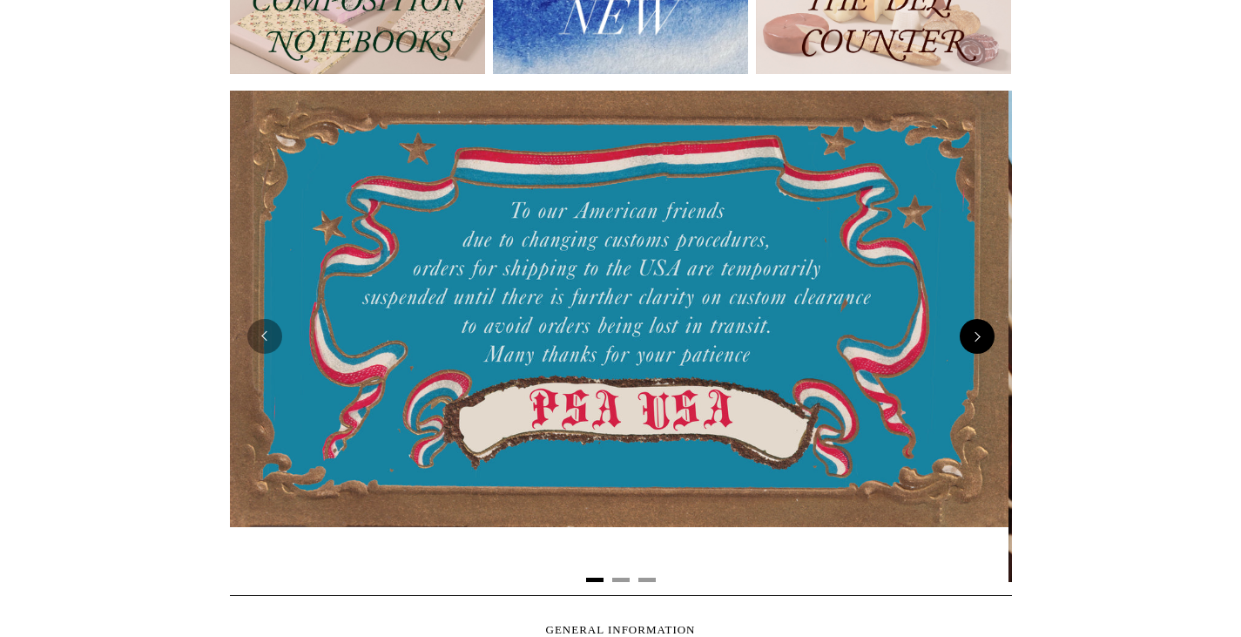
scroll to position [0, 0]
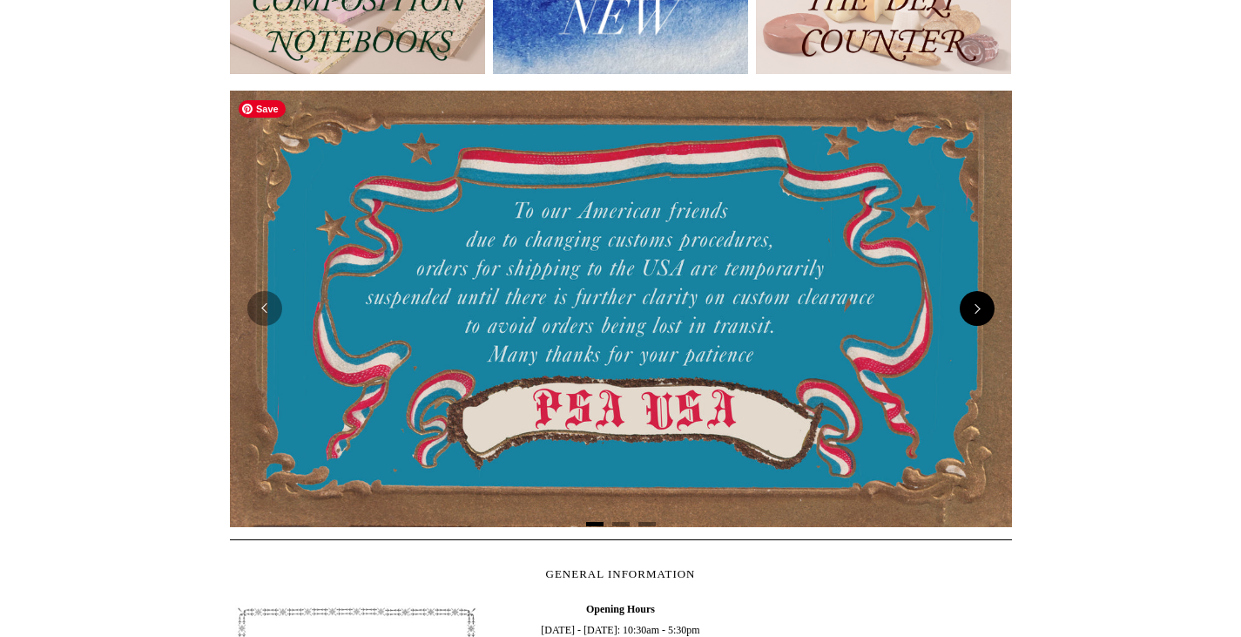
click at [981, 346] on div at bounding box center [621, 309] width 782 height 462
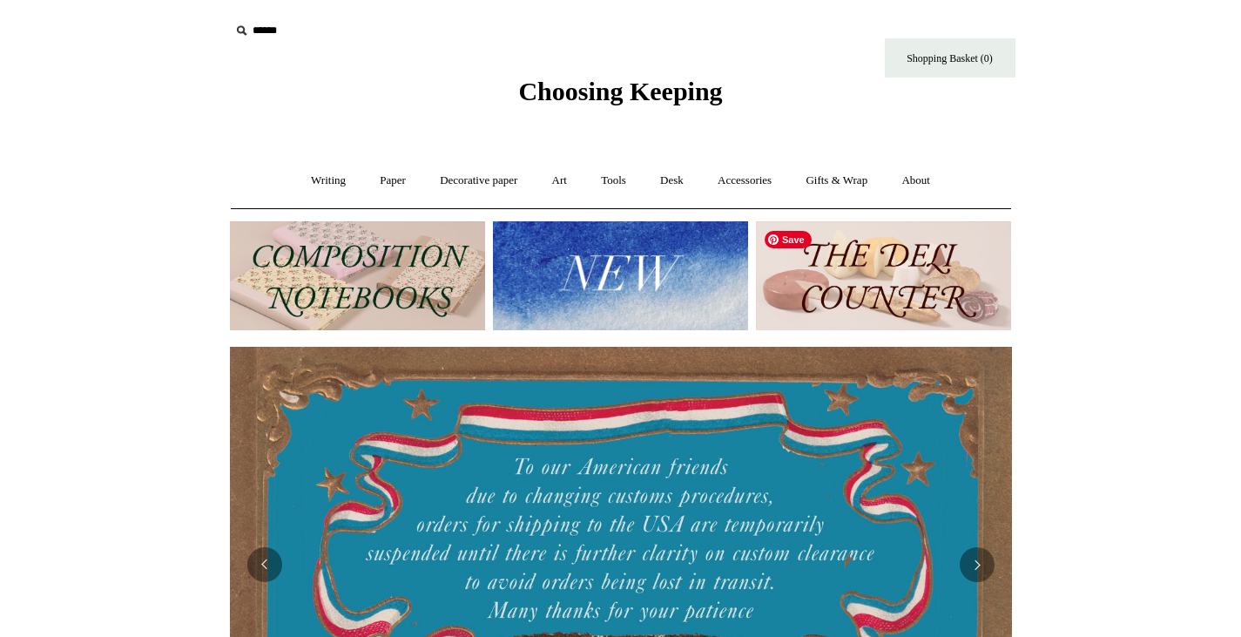
click at [921, 283] on img at bounding box center [883, 275] width 255 height 109
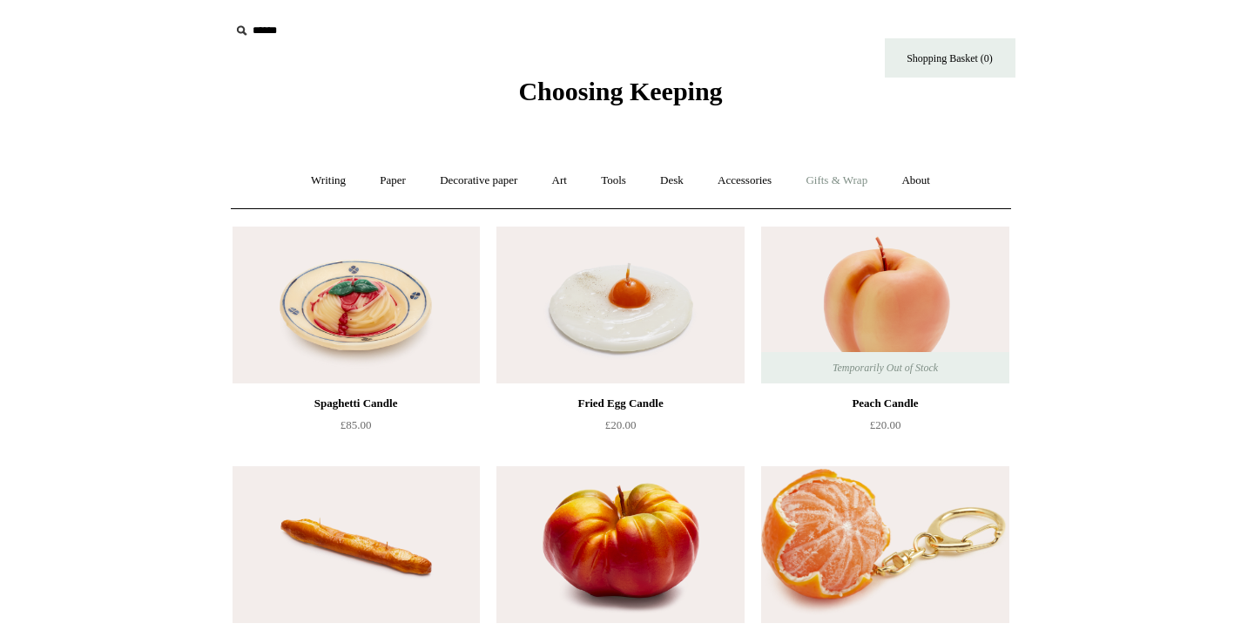
click at [866, 179] on link "Gifts & Wrap +" at bounding box center [836, 181] width 93 height 46
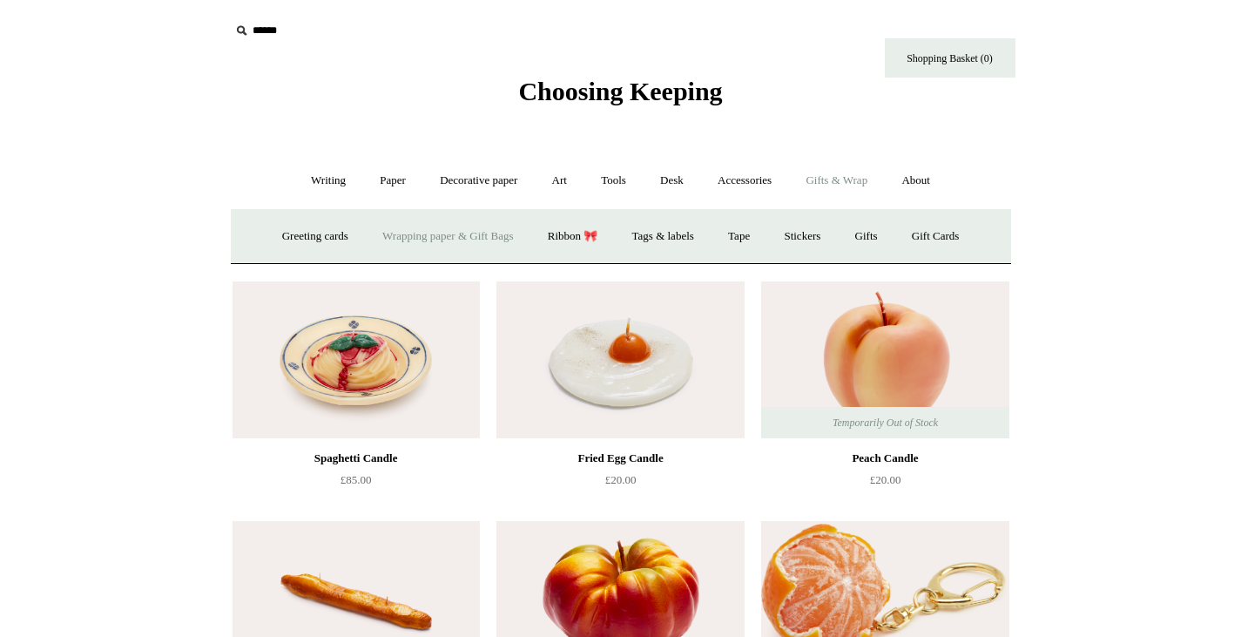
click at [441, 241] on link "Wrapping paper & Gift Bags" at bounding box center [448, 236] width 162 height 46
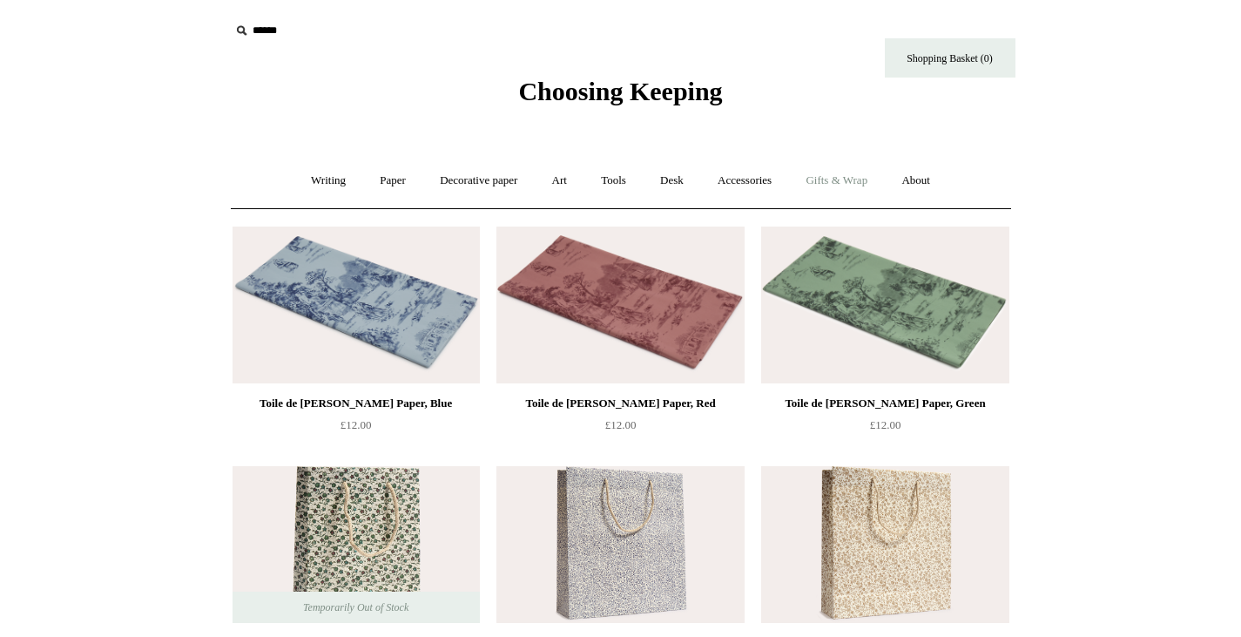
click at [847, 182] on link "Gifts & Wrap +" at bounding box center [836, 181] width 93 height 46
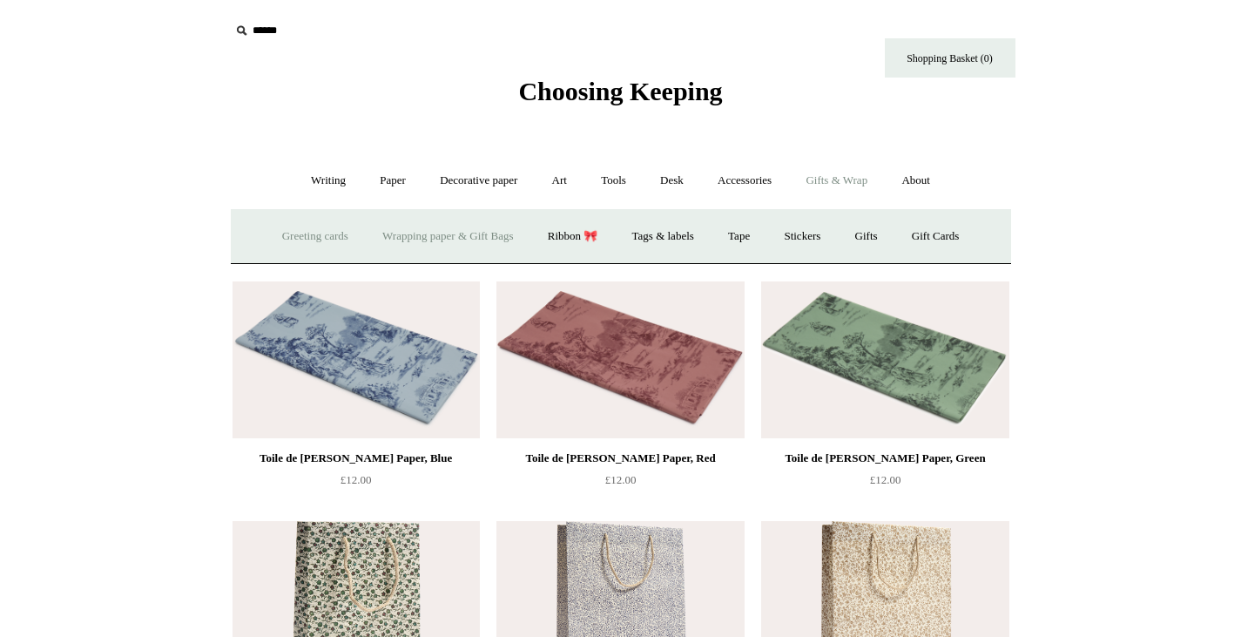
click at [298, 237] on link "Greeting cards +" at bounding box center [316, 236] width 98 height 46
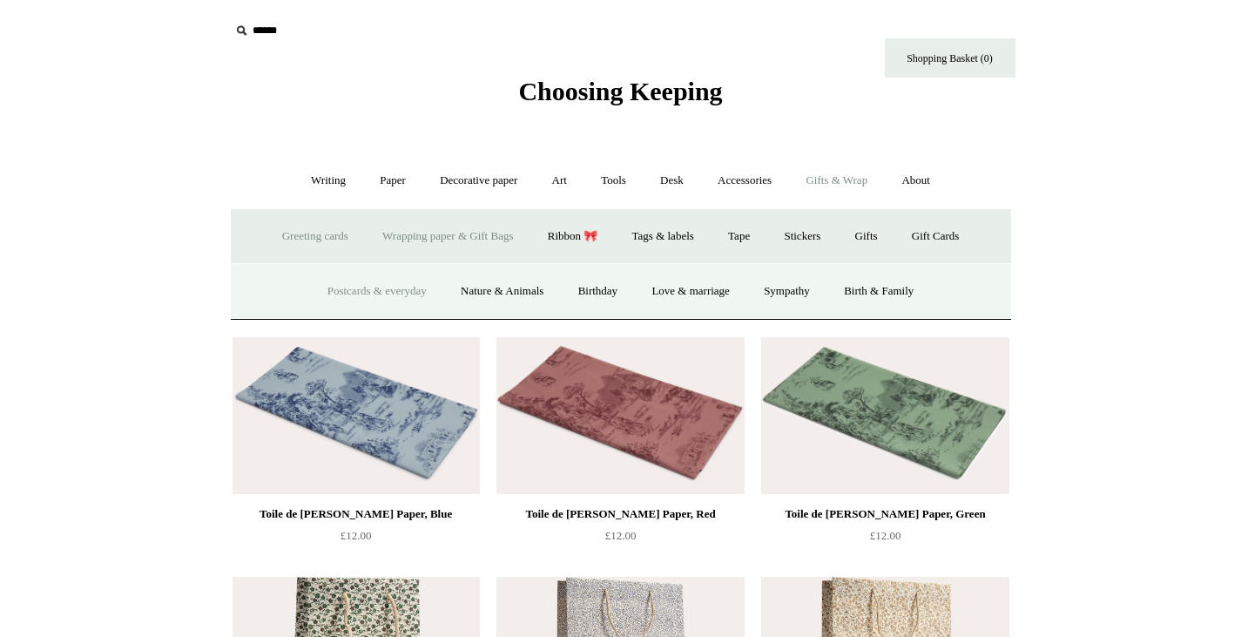
click at [368, 304] on link "Postcards & everyday" at bounding box center [377, 291] width 131 height 46
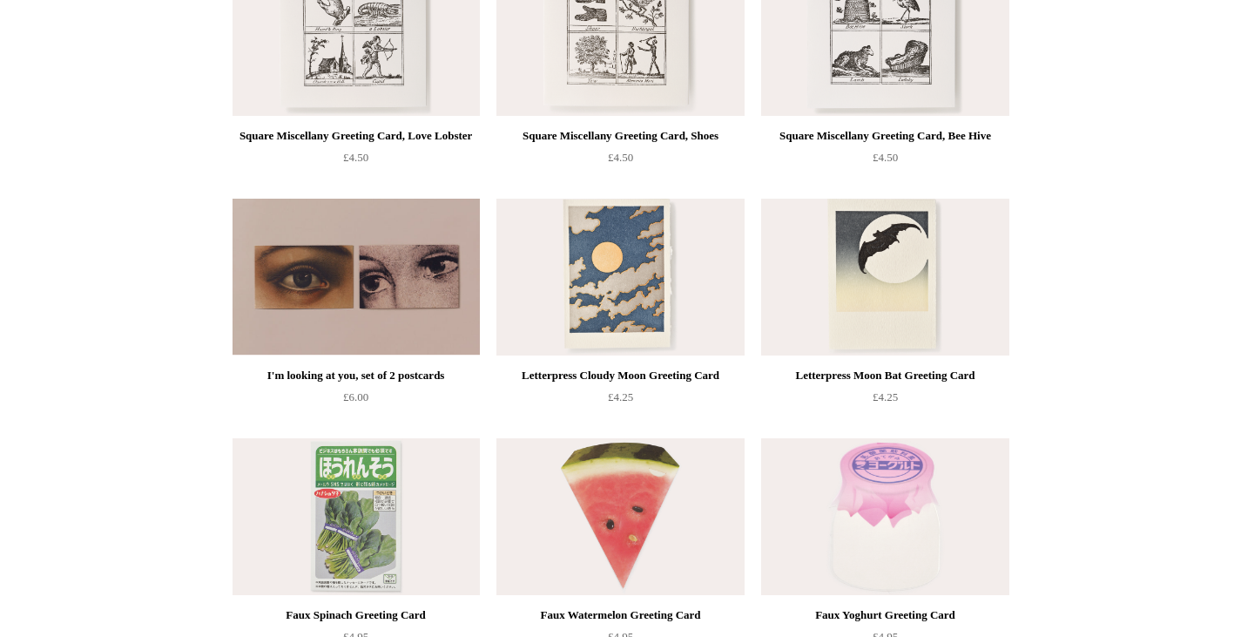
scroll to position [1832, 0]
